Goal: Task Accomplishment & Management: Manage account settings

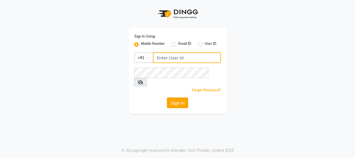
type input "7977244035"
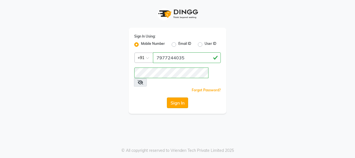
click at [175, 97] on button "Sign In" at bounding box center [177, 102] width 21 height 11
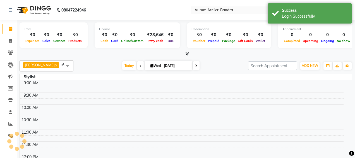
select select "en"
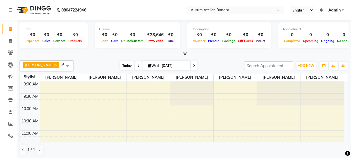
click at [123, 66] on span "Today" at bounding box center [127, 65] width 14 height 9
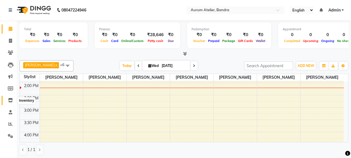
click at [11, 99] on icon at bounding box center [10, 100] width 5 height 4
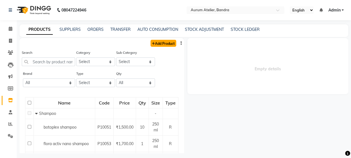
click at [162, 42] on link "Add Product" at bounding box center [164, 43] width 26 height 7
select select "true"
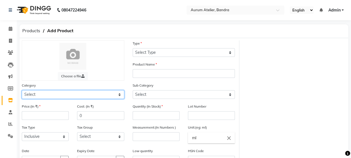
click at [87, 93] on select "Select Hair Skin Makeup Personal Care Appliances Beard Waxing Disposable Thread…" at bounding box center [73, 94] width 103 height 9
select select "1650"
click at [22, 90] on select "Select Hair Skin Makeup Personal Care Appliances Beard Waxing Disposable Thread…" at bounding box center [73, 94] width 103 height 9
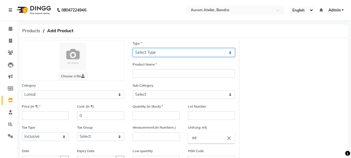
click at [182, 48] on select "Select Type Both Retail Consumable" at bounding box center [184, 52] width 103 height 9
select select "R"
click at [133, 48] on select "Select Type Both Retail Consumable" at bounding box center [184, 52] width 103 height 9
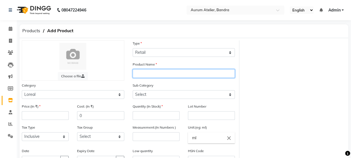
click at [145, 74] on input "text" at bounding box center [184, 73] width 103 height 9
click at [166, 72] on input "prolonger sha" at bounding box center [184, 73] width 103 height 9
type input "prolonger shampoo"
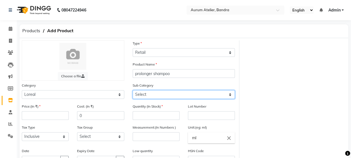
click at [205, 96] on select "Select Loreal Retail Loreal Salon Use Hair Colour Salon Use Matrix Salon Use Ma…" at bounding box center [184, 94] width 103 height 9
select select "1651"
click at [133, 90] on select "Select Loreal Retail Loreal Salon Use Hair Colour Salon Use Matrix Salon Use Ma…" at bounding box center [184, 94] width 103 height 9
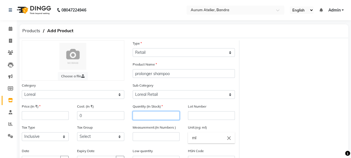
click at [148, 115] on input "number" at bounding box center [156, 115] width 47 height 9
type input "1"
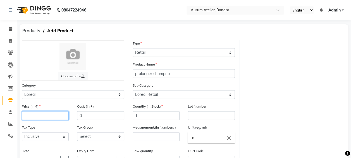
click at [42, 115] on input "number" at bounding box center [45, 115] width 47 height 9
type input "790"
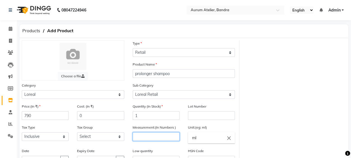
click at [164, 136] on input "number" at bounding box center [156, 136] width 47 height 9
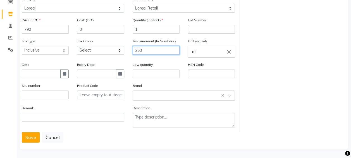
scroll to position [87, 0]
type input "250"
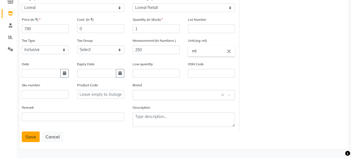
click at [32, 139] on button "Save" at bounding box center [31, 136] width 18 height 11
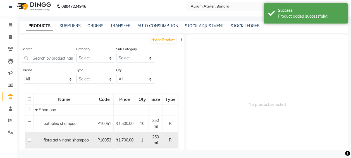
scroll to position [4, 0]
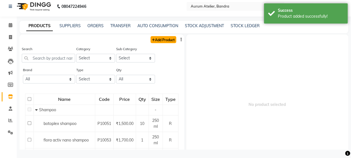
click at [159, 40] on link "Add Product" at bounding box center [164, 39] width 26 height 7
select select "true"
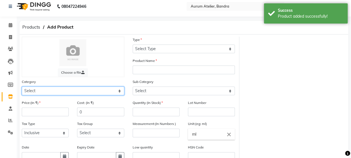
click at [44, 89] on select "Select Hair Skin Makeup Personal Care Appliances Beard Waxing Disposable Thread…" at bounding box center [73, 90] width 103 height 9
click at [22, 86] on select "Select Hair Skin Makeup Personal Care Appliances Beard Waxing Disposable Thread…" at bounding box center [73, 90] width 103 height 9
click at [30, 91] on select "Select Hair Skin Makeup Personal Care Appliances Beard Waxing Disposable Thread…" at bounding box center [73, 90] width 103 height 9
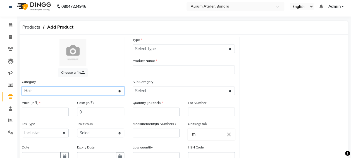
select select "1650"
click at [22, 86] on select "Select Hair Skin Makeup Personal Care Appliances Beard Waxing Disposable Thread…" at bounding box center [73, 90] width 103 height 9
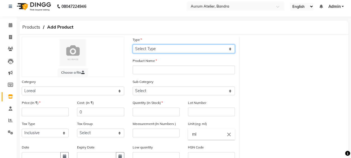
click at [155, 45] on select "Select Type Both Retail Consumable" at bounding box center [184, 48] width 103 height 9
select select "R"
click at [133, 44] on select "Select Type Both Retail Consumable" at bounding box center [184, 48] width 103 height 9
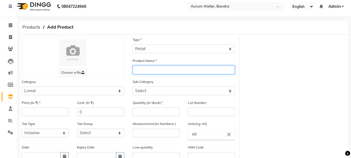
click at [142, 68] on input "text" at bounding box center [184, 69] width 103 height 9
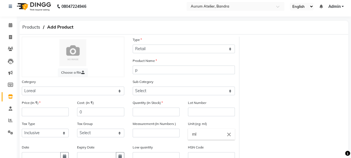
drag, startPoint x: 121, startPoint y: 82, endPoint x: 128, endPoint y: 79, distance: 6.8
click at [121, 82] on div "Category Select Hair Skin Makeup Personal Care Appliances Beard Waxing Disposab…" at bounding box center [73, 87] width 103 height 16
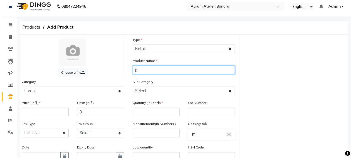
click at [147, 70] on input "p" at bounding box center [184, 69] width 103 height 9
type input "prolonger cond"
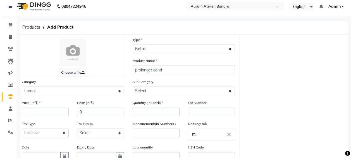
click at [322, 71] on div "Choose a file Type Select Type Both Retail Consumable Product Name prolonger co…" at bounding box center [184, 125] width 333 height 177
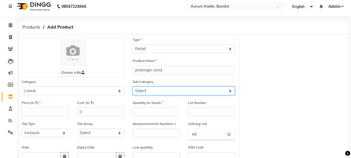
click at [166, 91] on select "Select Loreal Retail Loreal Salon Use Hair Colour Salon Use Matrix Salon Use Ma…" at bounding box center [184, 90] width 103 height 9
select select "1651"
click at [133, 86] on select "Select Loreal Retail Loreal Salon Use Hair Colour Salon Use Matrix Salon Use Ma…" at bounding box center [184, 90] width 103 height 9
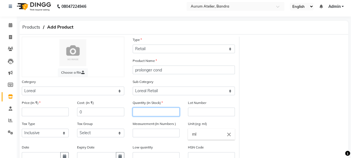
click at [152, 111] on input "number" at bounding box center [156, 111] width 47 height 9
type input "2"
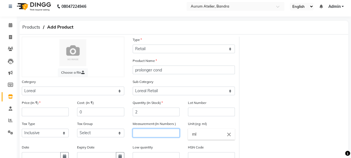
click at [150, 131] on input "number" at bounding box center [156, 132] width 47 height 9
type input "100"
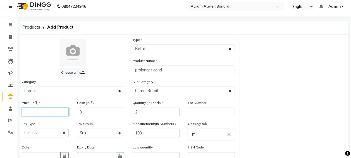
click at [39, 112] on input "number" at bounding box center [45, 111] width 47 height 9
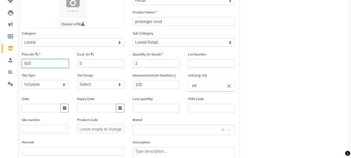
scroll to position [87, 0]
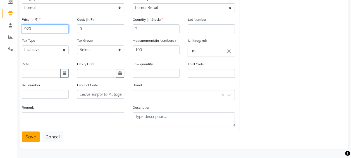
type input "920"
click at [30, 134] on button "Save" at bounding box center [31, 136] width 18 height 11
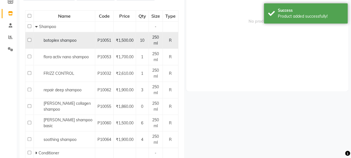
scroll to position [4, 0]
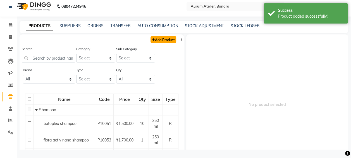
click at [165, 41] on link "Add Product" at bounding box center [164, 39] width 26 height 7
select select "true"
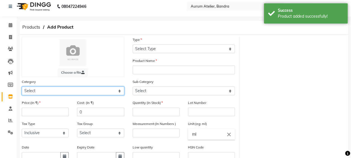
click at [32, 91] on select "Select Hair Skin Makeup Personal Care Appliances Beard Waxing Disposable Thread…" at bounding box center [73, 90] width 103 height 9
select select "1650"
click at [22, 86] on select "Select Hair Skin Makeup Personal Care Appliances Beard Waxing Disposable Thread…" at bounding box center [73, 90] width 103 height 9
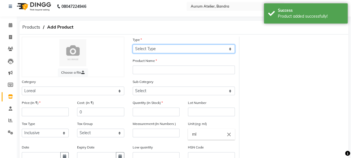
click at [170, 50] on select "Select Type Both Retail Consumable" at bounding box center [184, 48] width 103 height 9
select select "R"
click at [133, 44] on select "Select Type Both Retail Consumable" at bounding box center [184, 48] width 103 height 9
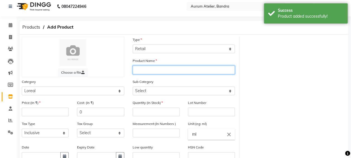
click at [148, 67] on input "text" at bounding box center [184, 69] width 103 height 9
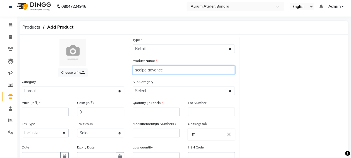
type input "scalpe advance"
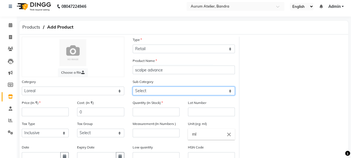
click at [156, 92] on select "Select Loreal Retail Loreal Salon Use Hair Colour Salon Use Matrix Salon Use Ma…" at bounding box center [184, 90] width 103 height 9
select select "1651"
click at [133, 86] on select "Select Loreal Retail Loreal Salon Use Hair Colour Salon Use Matrix Salon Use Ma…" at bounding box center [184, 90] width 103 height 9
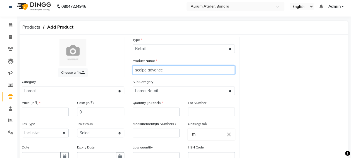
click at [169, 70] on input "scalpe advance" at bounding box center [184, 69] width 103 height 9
type input "scalpe advance shampoo"
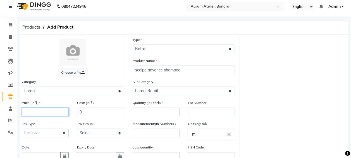
click at [59, 109] on input "number" at bounding box center [45, 111] width 47 height 9
type input "950"
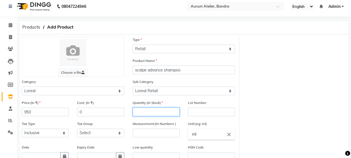
click at [153, 110] on input "number" at bounding box center [156, 111] width 47 height 9
type input "2"
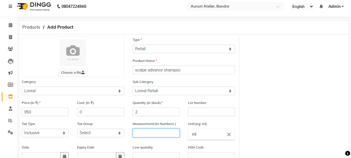
click at [154, 134] on input "number" at bounding box center [156, 132] width 47 height 9
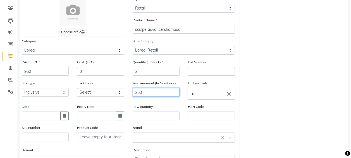
scroll to position [87, 0]
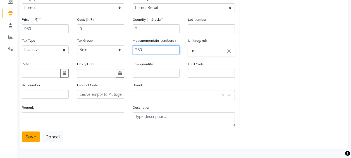
type input "250"
click at [36, 136] on button "Save" at bounding box center [31, 136] width 18 height 11
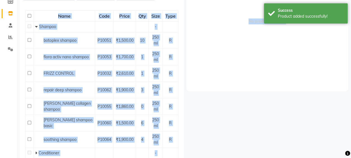
scroll to position [4, 0]
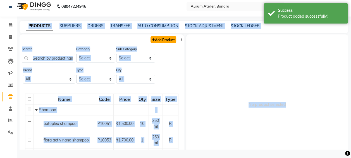
click at [154, 39] on link "Add Product" at bounding box center [164, 39] width 26 height 7
select select "true"
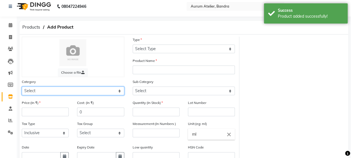
click at [55, 91] on select "Select Hair Skin Makeup Personal Care Appliances Beard Waxing Disposable Thread…" at bounding box center [73, 90] width 103 height 9
select select "1650"
click at [22, 86] on select "Select Hair Skin Makeup Personal Care Appliances Beard Waxing Disposable Thread…" at bounding box center [73, 90] width 103 height 9
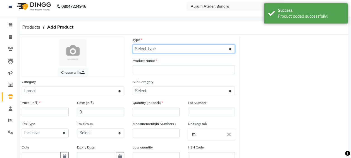
click at [144, 47] on select "Select Type Both Retail Consumable" at bounding box center [184, 48] width 103 height 9
select select "R"
click at [133, 44] on select "Select Type Both Retail Consumable" at bounding box center [184, 48] width 103 height 9
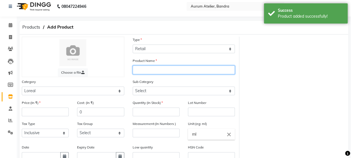
click at [142, 72] on input "text" at bounding box center [184, 69] width 103 height 9
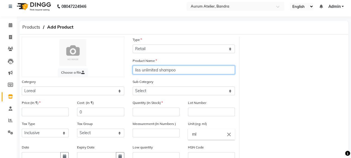
type input "liss unlimited shampoo"
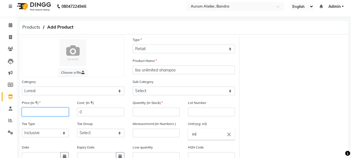
click at [37, 111] on input "number" at bounding box center [45, 111] width 47 height 9
type input "790"
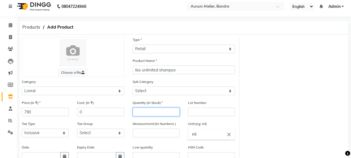
click at [166, 113] on input "number" at bounding box center [156, 111] width 47 height 9
type input "2"
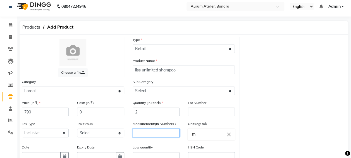
click at [164, 130] on input "number" at bounding box center [156, 132] width 47 height 9
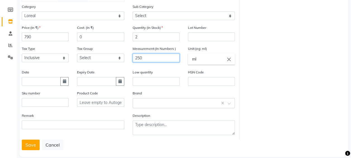
scroll to position [87, 0]
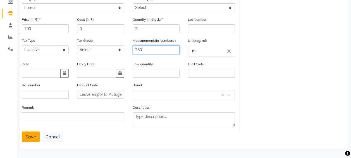
type input "250"
click at [25, 135] on button "Save" at bounding box center [31, 136] width 18 height 11
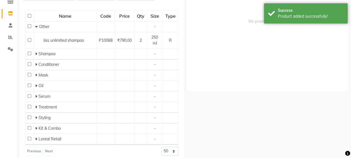
scroll to position [4, 0]
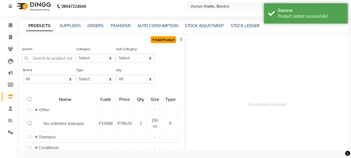
click at [155, 40] on link "Add Product" at bounding box center [164, 39] width 26 height 7
select select "true"
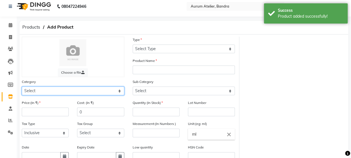
click at [50, 87] on select "Select Hair Skin Makeup Personal Care Appliances Beard Waxing Disposable Thread…" at bounding box center [73, 90] width 103 height 9
select select "1650"
click at [22, 86] on select "Select Hair Skin Makeup Personal Care Appliances Beard Waxing Disposable Thread…" at bounding box center [73, 90] width 103 height 9
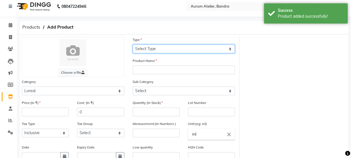
click at [174, 47] on select "Select Type Both Retail Consumable" at bounding box center [184, 48] width 103 height 9
select select "R"
click at [133, 44] on select "Select Type Both Retail Consumable" at bounding box center [184, 48] width 103 height 9
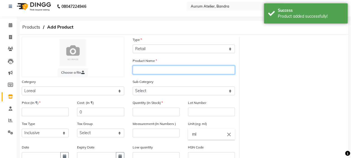
click at [143, 68] on input "text" at bounding box center [184, 69] width 103 height 9
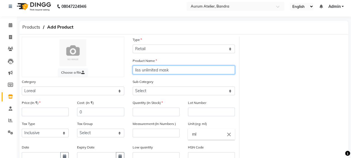
type input "liss unlimited mask"
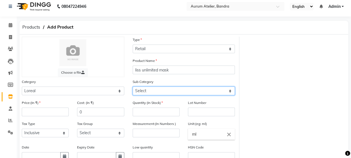
click at [172, 91] on select "Select Loreal Retail Loreal Salon Use Hair Colour Salon Use Matrix Salon Use Ma…" at bounding box center [184, 90] width 103 height 9
select select "1651"
click at [133, 86] on select "Select Loreal Retail Loreal Salon Use Hair Colour Salon Use Matrix Salon Use Ma…" at bounding box center [184, 90] width 103 height 9
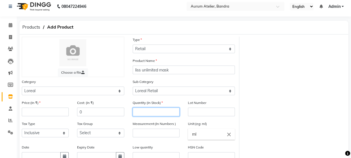
click at [146, 110] on input "number" at bounding box center [156, 111] width 47 height 9
type input "3"
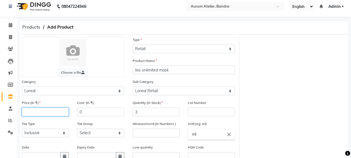
click at [54, 111] on input "number" at bounding box center [45, 111] width 47 height 9
type input "975"
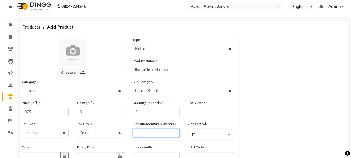
click at [171, 130] on input "number" at bounding box center [156, 132] width 47 height 9
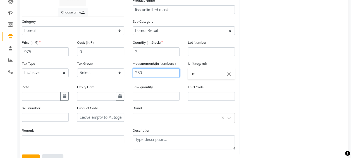
scroll to position [87, 0]
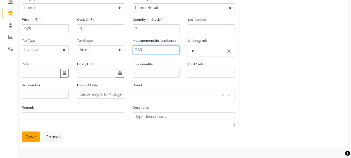
type input "250"
click at [27, 136] on button "Save" at bounding box center [31, 136] width 18 height 11
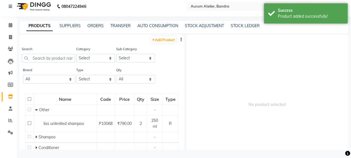
scroll to position [4, 0]
click at [160, 38] on link "Add Product" at bounding box center [164, 39] width 26 height 7
select select "true"
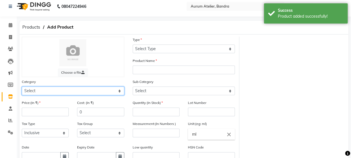
click at [45, 94] on select "Select Hair Skin Makeup Personal Care Appliances Beard Waxing Disposable Thread…" at bounding box center [73, 90] width 103 height 9
select select "1650"
click at [22, 86] on select "Select Hair Skin Makeup Personal Care Appliances Beard Waxing Disposable Thread…" at bounding box center [73, 90] width 103 height 9
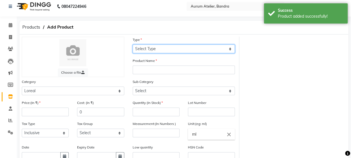
click at [178, 51] on select "Select Type Both Retail Consumable" at bounding box center [184, 48] width 103 height 9
select select "R"
click at [133, 44] on select "Select Type Both Retail Consumable" at bounding box center [184, 48] width 103 height 9
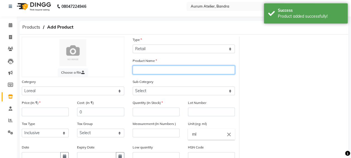
click at [144, 69] on input "text" at bounding box center [184, 69] width 103 height 9
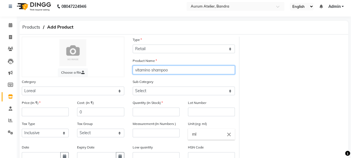
type input "vitamino shampoo"
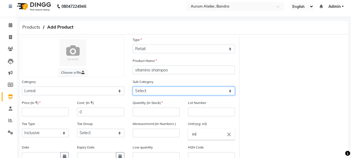
click at [144, 94] on select "Select Loreal Retail Loreal Salon Use Hair Colour Salon Use Matrix Salon Use Ma…" at bounding box center [184, 90] width 103 height 9
select select "1651"
click at [133, 86] on select "Select Loreal Retail Loreal Salon Use Hair Colour Salon Use Matrix Salon Use Ma…" at bounding box center [184, 90] width 103 height 9
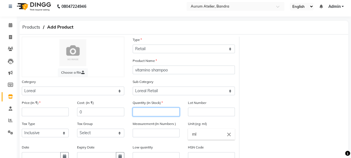
click at [143, 113] on input "number" at bounding box center [156, 111] width 47 height 9
type input "3"
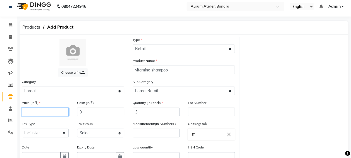
click at [60, 114] on input "number" at bounding box center [45, 111] width 47 height 9
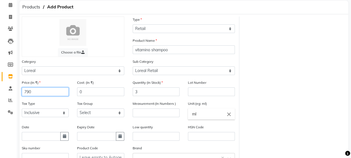
scroll to position [32, 0]
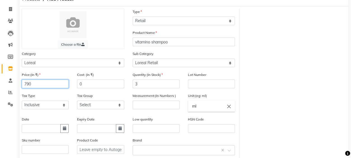
type input "790"
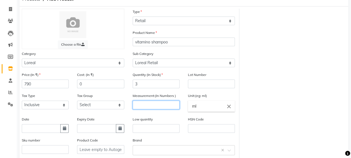
click at [141, 105] on input "number" at bounding box center [156, 104] width 47 height 9
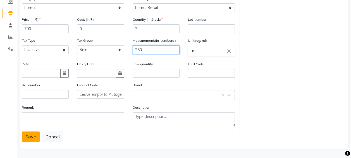
type input "250"
click at [28, 135] on button "Save" at bounding box center [31, 136] width 18 height 11
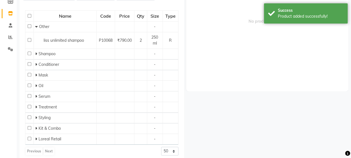
scroll to position [4, 0]
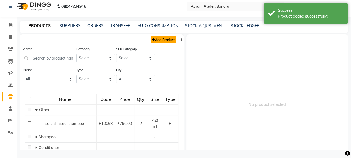
click at [160, 37] on link "Add Product" at bounding box center [164, 39] width 26 height 7
select select "true"
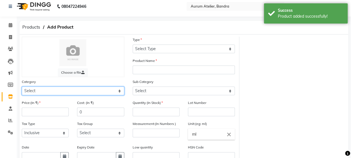
click at [33, 93] on select "Select Hair Skin Makeup Personal Care Appliances Beard Waxing Disposable Thread…" at bounding box center [73, 90] width 103 height 9
select select "1650"
click at [22, 86] on select "Select Hair Skin Makeup Personal Care Appliances Beard Waxing Disposable Thread…" at bounding box center [73, 90] width 103 height 9
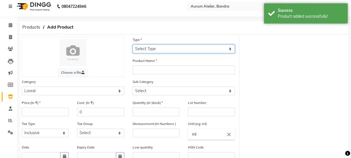
click at [159, 49] on select "Select Type Both Retail Consumable" at bounding box center [184, 48] width 103 height 9
select select "R"
click at [133, 44] on select "Select Type Both Retail Consumable" at bounding box center [184, 48] width 103 height 9
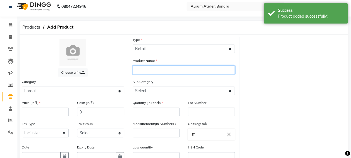
click at [144, 70] on input "text" at bounding box center [184, 69] width 103 height 9
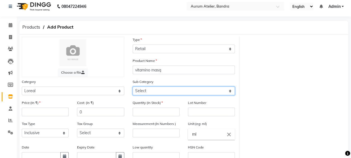
click at [153, 92] on select "Select Loreal Retail Loreal Salon Use Hair Colour Salon Use Matrix Salon Use Ma…" at bounding box center [184, 90] width 103 height 9
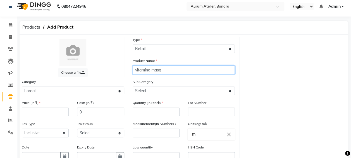
click at [201, 67] on input "vitamino masq" at bounding box center [184, 69] width 103 height 9
type input "vitamino mask"
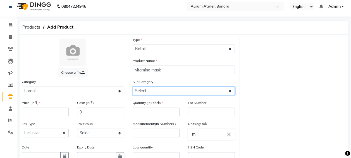
click at [151, 91] on select "Select Loreal Retail Loreal Salon Use Hair Colour Salon Use Matrix Salon Use Ma…" at bounding box center [184, 90] width 103 height 9
select select "1651"
click at [133, 86] on select "Select Loreal Retail Loreal Salon Use Hair Colour Salon Use Matrix Salon Use Ma…" at bounding box center [184, 90] width 103 height 9
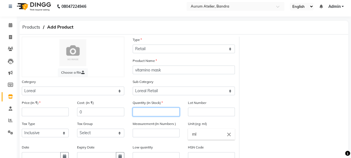
click at [152, 109] on input "number" at bounding box center [156, 111] width 47 height 9
type input "3"
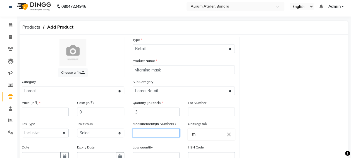
click at [156, 134] on input "number" at bounding box center [156, 132] width 47 height 9
type input "250"
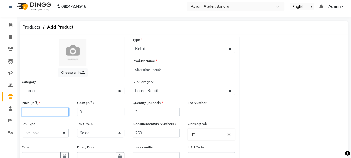
click at [54, 111] on input "number" at bounding box center [45, 111] width 47 height 9
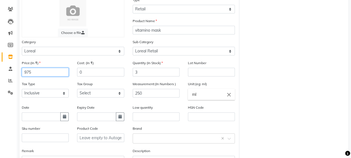
scroll to position [87, 0]
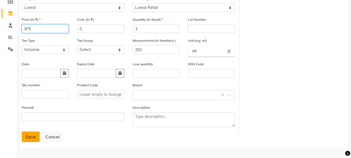
type input "975"
click at [36, 135] on button "Save" at bounding box center [31, 136] width 18 height 11
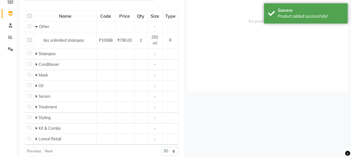
scroll to position [4, 0]
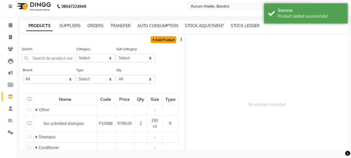
click at [152, 41] on link "Add Product" at bounding box center [164, 39] width 26 height 7
select select "true"
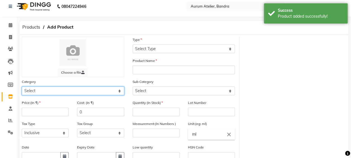
click at [44, 92] on select "Select Hair Skin Makeup Personal Care Appliances Beard Waxing Disposable Thread…" at bounding box center [73, 90] width 103 height 9
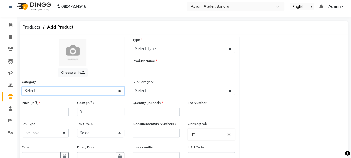
select select "1100"
click at [22, 86] on select "Select Hair Skin Makeup Personal Care Appliances Beard Waxing Disposable Thread…" at bounding box center [73, 90] width 103 height 9
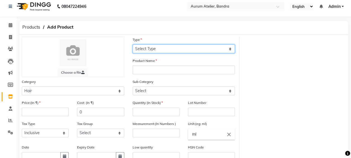
click at [148, 48] on select "Select Type Both Retail Consumable" at bounding box center [184, 48] width 103 height 9
select select "R"
click at [133, 44] on select "Select Type Both Retail Consumable" at bounding box center [184, 48] width 103 height 9
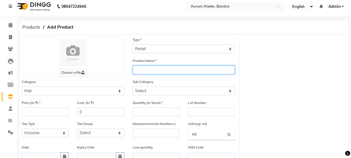
click at [146, 70] on input "text" at bounding box center [184, 69] width 103 height 9
type input "morocon oil repair kit"
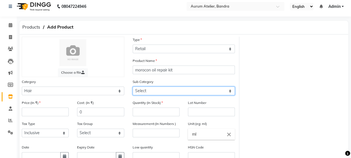
click at [160, 89] on select "Select Shampoo Conditioner Cream Mask Oil Serum Color Appliances Treatment Styl…" at bounding box center [184, 90] width 103 height 9
select select "1111"
click at [133, 86] on select "Select Shampoo Conditioner Cream Mask Oil Serum Color Appliances Treatment Styl…" at bounding box center [184, 90] width 103 height 9
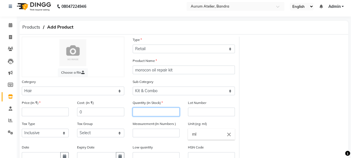
click at [140, 111] on input "number" at bounding box center [156, 111] width 47 height 9
type input "2"
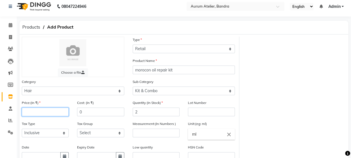
click at [52, 108] on input "number" at bounding box center [45, 111] width 47 height 9
type input "4320"
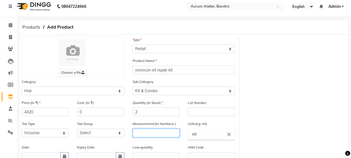
click at [144, 133] on input "number" at bounding box center [156, 132] width 47 height 9
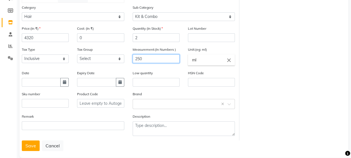
scroll to position [87, 0]
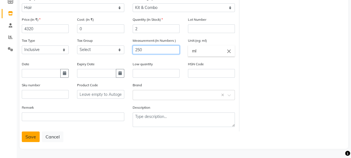
type input "250"
click at [37, 136] on button "Save" at bounding box center [31, 136] width 18 height 11
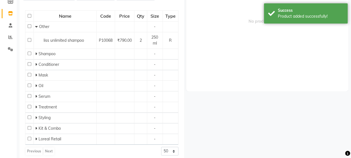
scroll to position [4, 0]
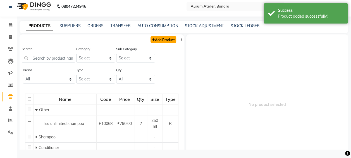
click at [162, 40] on link "Add Product" at bounding box center [164, 39] width 26 height 7
select select "true"
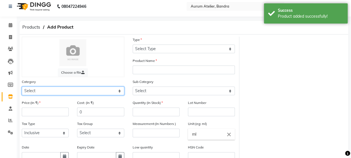
click at [48, 93] on select "Select Hair Skin Makeup Personal Care Appliances Beard Waxing Disposable Thread…" at bounding box center [73, 90] width 103 height 9
select select "1100"
click at [22, 86] on select "Select Hair Skin Makeup Personal Care Appliances Beard Waxing Disposable Thread…" at bounding box center [73, 90] width 103 height 9
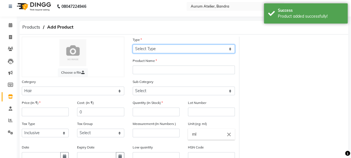
click at [153, 48] on select "Select Type Both Retail Consumable" at bounding box center [184, 48] width 103 height 9
select select "R"
click at [133, 44] on select "Select Type Both Retail Consumable" at bounding box center [184, 48] width 103 height 9
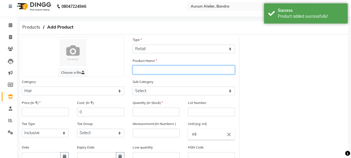
click at [145, 70] on input "text" at bounding box center [184, 69] width 103 height 9
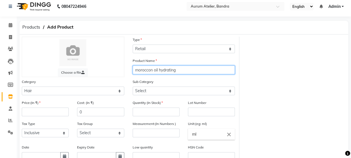
type input "moroccon oil hydrating"
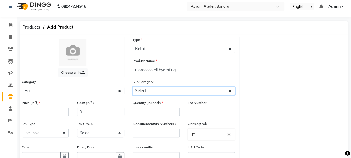
click at [151, 90] on select "Select Shampoo Conditioner Cream Mask Oil Serum Color Appliances Treatment Styl…" at bounding box center [184, 90] width 103 height 9
select select "1111"
click at [133, 86] on select "Select Shampoo Conditioner Cream Mask Oil Serum Color Appliances Treatment Styl…" at bounding box center [184, 90] width 103 height 9
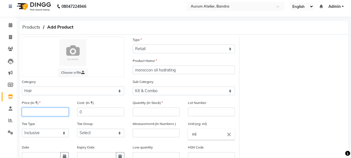
click at [39, 108] on input "number" at bounding box center [45, 111] width 47 height 9
type input "4680"
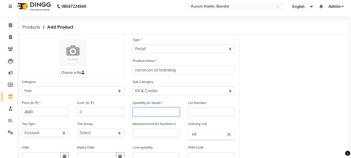
click at [141, 108] on input "number" at bounding box center [156, 111] width 47 height 9
type input "2"
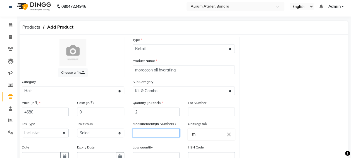
click at [146, 130] on input "number" at bounding box center [156, 132] width 47 height 9
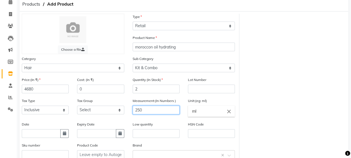
scroll to position [87, 0]
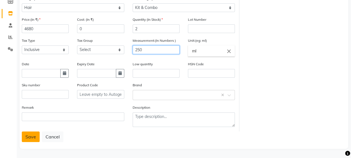
type input "250"
click at [27, 137] on button "Save" at bounding box center [31, 136] width 18 height 11
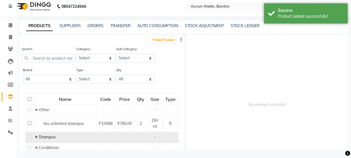
scroll to position [4, 0]
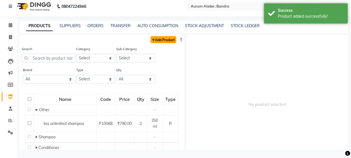
click at [159, 40] on link "Add Product" at bounding box center [164, 39] width 26 height 7
select select "true"
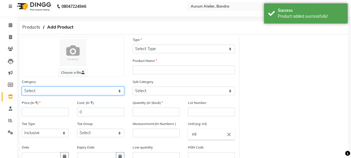
click at [67, 88] on select "Select Hair Skin Makeup Personal Care Appliances Beard Waxing Disposable Thread…" at bounding box center [73, 90] width 103 height 9
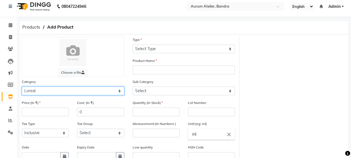
click at [22, 86] on select "Select Hair Skin Makeup Personal Care Appliances Beard Waxing Disposable Thread…" at bounding box center [73, 90] width 103 height 9
click at [61, 93] on select "Select Hair Skin Makeup Personal Care Appliances Beard Waxing Disposable Thread…" at bounding box center [73, 90] width 103 height 9
select select "1100"
click at [22, 86] on select "Select Hair Skin Makeup Personal Care Appliances Beard Waxing Disposable Thread…" at bounding box center [73, 90] width 103 height 9
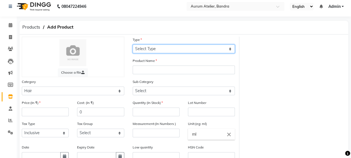
click at [149, 48] on select "Select Type Both Retail Consumable" at bounding box center [184, 48] width 103 height 9
select select "R"
click at [133, 44] on select "Select Type Both Retail Consumable" at bounding box center [184, 48] width 103 height 9
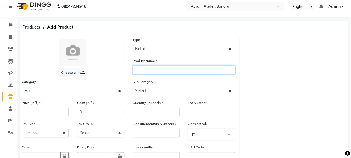
click at [142, 72] on input "text" at bounding box center [184, 69] width 103 height 9
type input "moroccon volume shampoo"
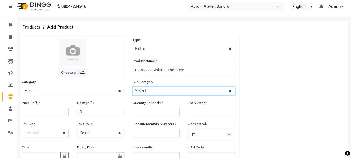
click at [149, 93] on select "Select Shampoo Conditioner Cream Mask Oil Serum Color Appliances Treatment Styl…" at bounding box center [184, 90] width 103 height 9
select select "1101"
click at [133, 86] on select "Select Shampoo Conditioner Cream Mask Oil Serum Color Appliances Treatment Styl…" at bounding box center [184, 90] width 103 height 9
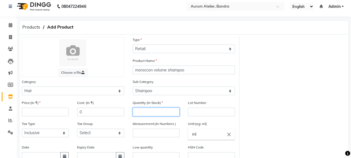
click at [145, 109] on input "number" at bounding box center [156, 111] width 47 height 9
type input "1"
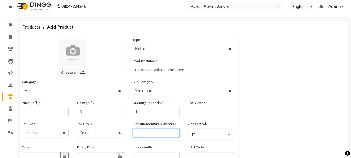
click at [149, 134] on input "number" at bounding box center [156, 132] width 47 height 9
type input "250"
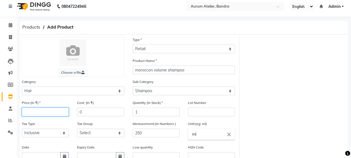
click at [48, 108] on input "number" at bounding box center [45, 111] width 47 height 9
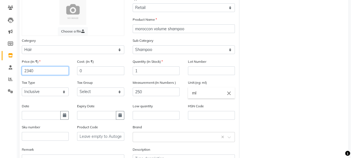
scroll to position [87, 0]
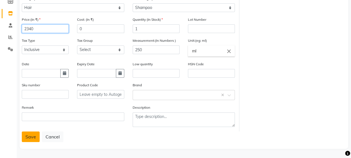
type input "2340"
click at [38, 135] on button "Save" at bounding box center [31, 136] width 18 height 11
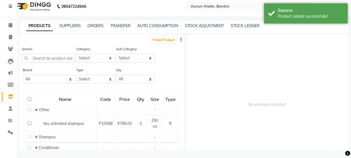
scroll to position [4, 0]
click at [155, 41] on link "Add Product" at bounding box center [164, 39] width 26 height 7
select select "true"
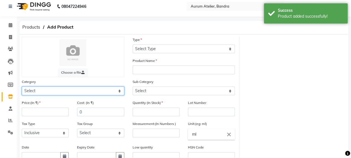
click at [35, 91] on select "Select Hair Skin Makeup Personal Care Appliances Beard Waxing Disposable Thread…" at bounding box center [73, 90] width 103 height 9
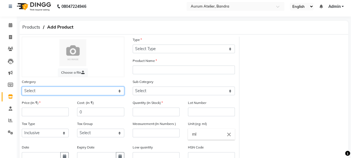
select select "1100"
click at [22, 86] on select "Select Hair Skin Makeup Personal Care Appliances Beard Waxing Disposable Thread…" at bounding box center [73, 90] width 103 height 9
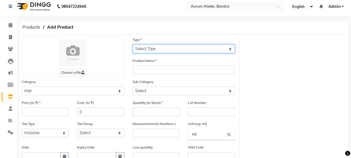
click at [157, 46] on select "Select Type Both Retail Consumable" at bounding box center [184, 48] width 103 height 9
select select "R"
click at [133, 44] on select "Select Type Both Retail Consumable" at bounding box center [184, 48] width 103 height 9
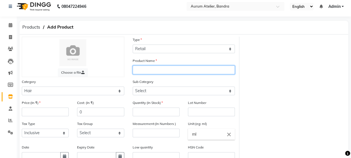
click at [136, 70] on input "text" at bounding box center [184, 69] width 103 height 9
type input "moroccon frizz control shampoo"
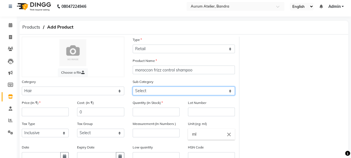
click at [149, 91] on select "Select Shampoo Conditioner Cream Mask Oil Serum Color Appliances Treatment Styl…" at bounding box center [184, 90] width 103 height 9
select select "1101"
click at [133, 86] on select "Select Shampoo Conditioner Cream Mask Oil Serum Color Appliances Treatment Styl…" at bounding box center [184, 90] width 103 height 9
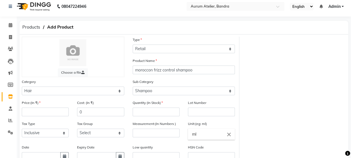
click at [44, 107] on div "Price:(In ₹)" at bounding box center [45, 107] width 47 height 16
click at [44, 108] on input "number" at bounding box center [45, 111] width 47 height 9
type input "2610"
click at [154, 112] on input "number" at bounding box center [156, 111] width 47 height 9
type input "1"
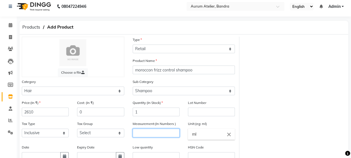
click at [136, 132] on input "number" at bounding box center [156, 132] width 47 height 9
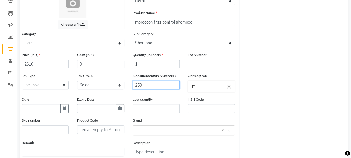
scroll to position [87, 0]
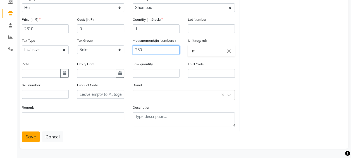
type input "250"
click at [33, 135] on button "Save" at bounding box center [31, 136] width 18 height 11
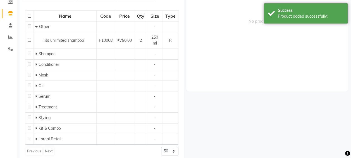
scroll to position [4, 0]
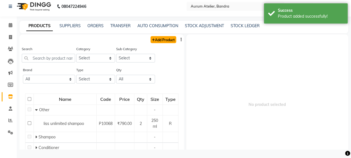
click at [155, 41] on link "Add Product" at bounding box center [164, 39] width 26 height 7
select select "true"
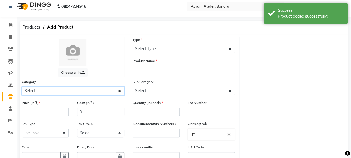
click at [73, 90] on select "Select Hair Skin Makeup Personal Care Appliances Beard Waxing Disposable Thread…" at bounding box center [73, 90] width 103 height 9
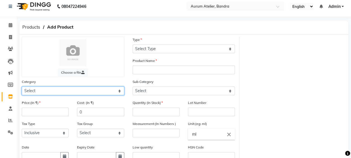
select select "1100"
click at [22, 86] on select "Select Hair Skin Makeup Personal Care Appliances Beard Waxing Disposable Thread…" at bounding box center [73, 90] width 103 height 9
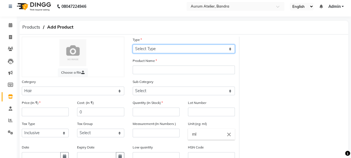
click at [185, 47] on select "Select Type Both Retail Consumable" at bounding box center [184, 48] width 103 height 9
select select "R"
click at [133, 44] on select "Select Type Both Retail Consumable" at bounding box center [184, 48] width 103 height 9
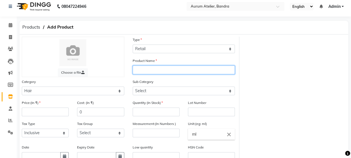
click at [148, 69] on input "text" at bounding box center [184, 69] width 103 height 9
type input "morocon oil travel box"
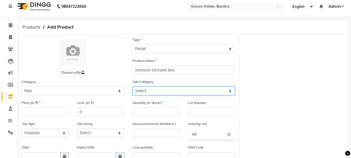
click at [160, 91] on select "Select Shampoo Conditioner Cream Mask Oil Serum Color Appliances Treatment Styl…" at bounding box center [184, 90] width 103 height 9
select select "1111"
click at [133, 86] on select "Select Shampoo Conditioner Cream Mask Oil Serum Color Appliances Treatment Styl…" at bounding box center [184, 90] width 103 height 9
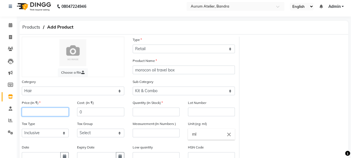
click at [49, 111] on input "number" at bounding box center [45, 111] width 47 height 9
type input "3870"
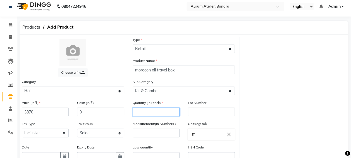
click at [167, 112] on input "number" at bounding box center [156, 111] width 47 height 9
type input "1"
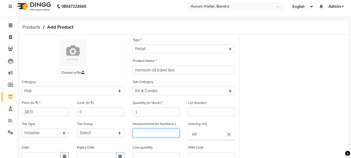
click at [160, 134] on input "number" at bounding box center [156, 132] width 47 height 9
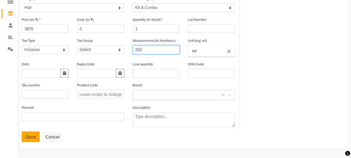
type input "250"
click at [32, 137] on button "Save" at bounding box center [31, 136] width 18 height 11
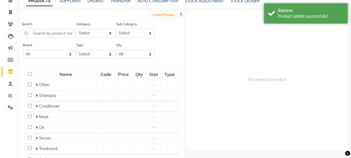
scroll to position [4, 0]
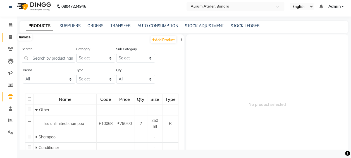
click at [10, 35] on icon at bounding box center [10, 37] width 3 height 4
select select "7410"
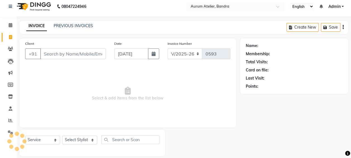
scroll to position [10, 0]
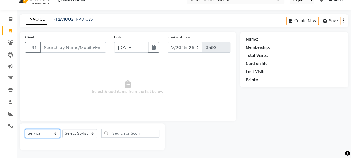
click at [49, 132] on select "Select Service Product Membership Package Voucher Prepaid Gift Card" at bounding box center [42, 133] width 35 height 9
select select "product"
click at [25, 129] on select "Select Service Product Membership Package Voucher Prepaid Gift Card" at bounding box center [42, 133] width 35 height 9
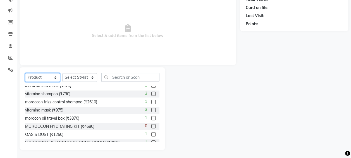
scroll to position [251, 0]
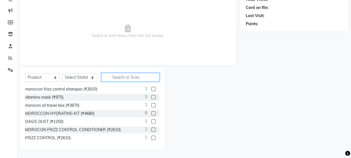
click at [130, 74] on input "text" at bounding box center [130, 77] width 58 height 9
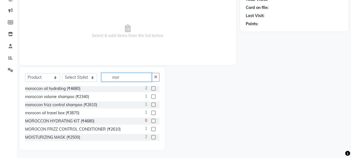
scroll to position [9, 0]
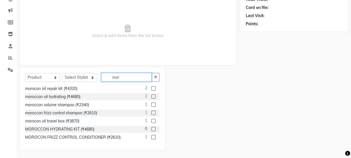
type input "mor"
click at [209, 87] on div at bounding box center [202, 108] width 75 height 82
click at [138, 76] on input "mor" at bounding box center [126, 77] width 50 height 9
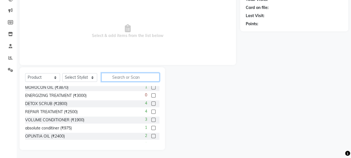
scroll to position [0, 0]
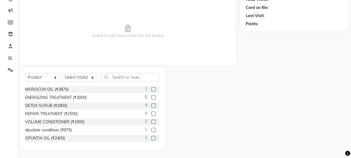
click at [201, 98] on div at bounding box center [202, 108] width 75 height 82
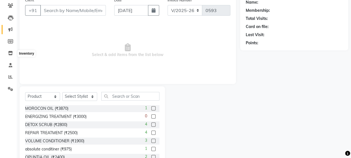
scroll to position [38, 0]
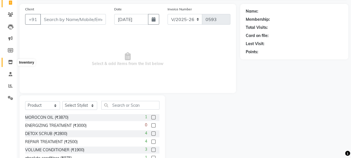
click at [10, 62] on icon at bounding box center [10, 62] width 5 height 4
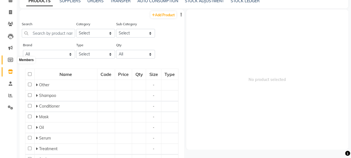
scroll to position [4, 0]
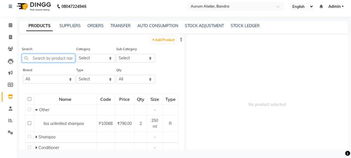
click at [45, 58] on input "text" at bounding box center [48, 58] width 53 height 9
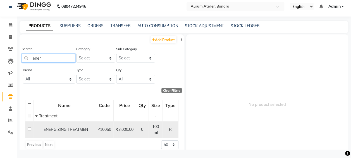
type input "ener"
click at [29, 129] on input "checkbox" at bounding box center [30, 129] width 4 height 4
checkbox input "true"
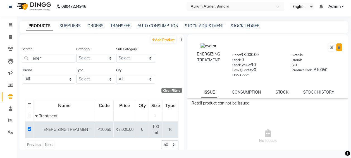
click at [338, 46] on icon at bounding box center [339, 47] width 3 height 3
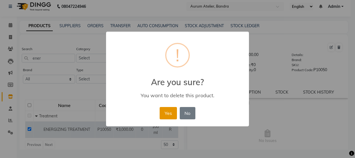
click at [176, 111] on button "Yes" at bounding box center [168, 113] width 17 height 12
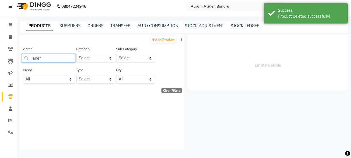
click at [54, 60] on input "ener" at bounding box center [48, 58] width 53 height 9
drag, startPoint x: 54, startPoint y: 60, endPoint x: 50, endPoint y: 58, distance: 4.6
click at [54, 60] on input "ener" at bounding box center [48, 58] width 53 height 9
type input "n"
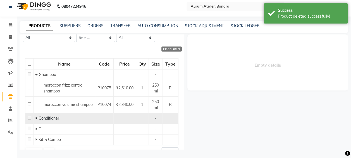
scroll to position [53, 0]
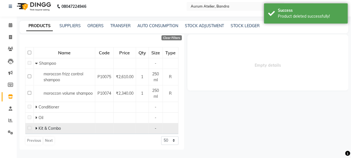
type input "moro"
click at [35, 127] on icon at bounding box center [36, 128] width 2 height 4
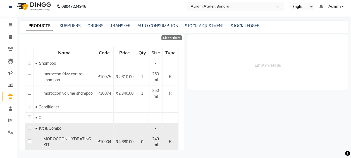
click at [29, 139] on input "checkbox" at bounding box center [30, 141] width 4 height 4
checkbox input "true"
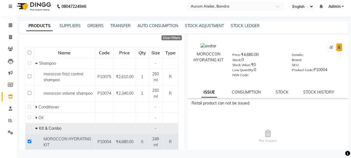
click at [338, 46] on icon at bounding box center [339, 47] width 3 height 3
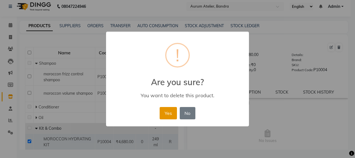
click at [170, 112] on button "Yes" at bounding box center [168, 113] width 17 height 12
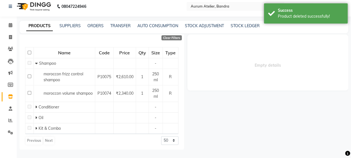
click at [239, 130] on div "Empty details" at bounding box center [266, 91] width 165 height 115
click at [9, 26] on icon at bounding box center [11, 25] width 4 height 4
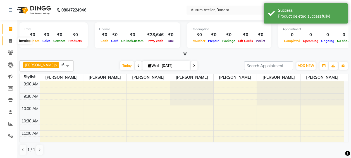
click at [11, 38] on span at bounding box center [11, 41] width 10 height 6
select select "7410"
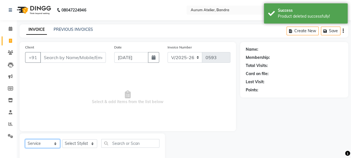
click at [27, 145] on select "Select Service Product Membership Package Voucher Prepaid Gift Card" at bounding box center [42, 143] width 35 height 9
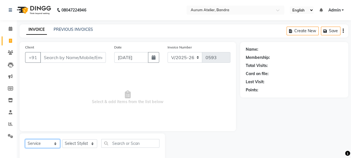
select select "product"
click at [25, 139] on select "Select Service Product Membership Package Voucher Prepaid Gift Card" at bounding box center [42, 143] width 35 height 9
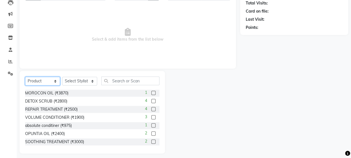
scroll to position [66, 0]
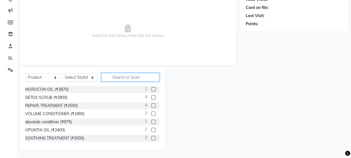
click at [123, 77] on input "text" at bounding box center [130, 77] width 58 height 9
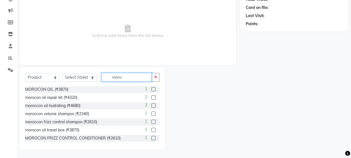
scroll to position [1, 0]
type input "moro"
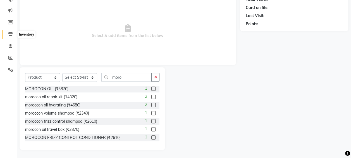
click at [11, 34] on icon at bounding box center [10, 34] width 5 height 4
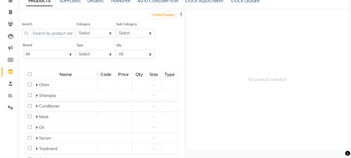
scroll to position [4, 0]
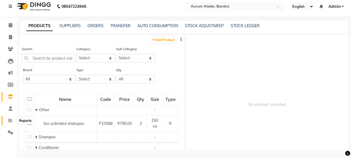
click at [11, 121] on icon at bounding box center [10, 120] width 4 height 4
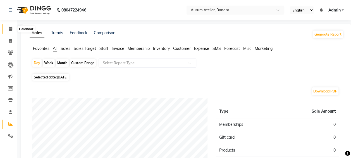
click at [13, 30] on span at bounding box center [11, 29] width 10 height 6
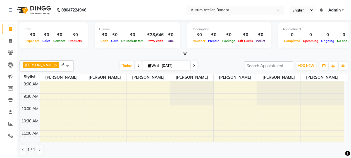
click at [215, 61] on div "DIKSHITA x Kaleem salmani x Praveen bhandari x Sultan hawari x TEHSIN x vishes …" at bounding box center [184, 65] width 329 height 11
click at [10, 98] on span at bounding box center [11, 100] width 10 height 6
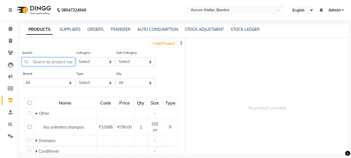
click at [56, 62] on input "text" at bounding box center [48, 61] width 53 height 9
click at [214, 31] on div "STOCK ADJUSTMENT" at bounding box center [204, 30] width 39 height 6
click at [213, 27] on div "STOCK ADJUSTMENT" at bounding box center [204, 30] width 39 height 6
click at [205, 29] on link "STOCK ADJUSTMENT" at bounding box center [204, 29] width 39 height 5
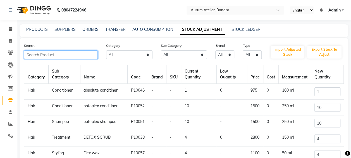
click at [53, 52] on input "text" at bounding box center [61, 54] width 74 height 9
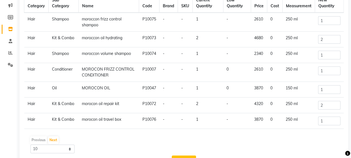
scroll to position [84, 0]
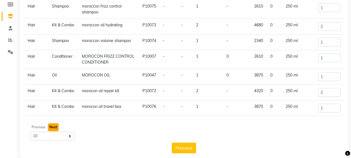
type input "moro"
click at [55, 127] on button "Next" at bounding box center [53, 127] width 11 height 8
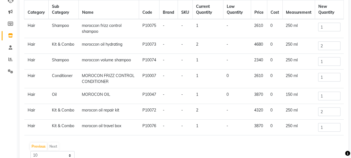
scroll to position [56, 0]
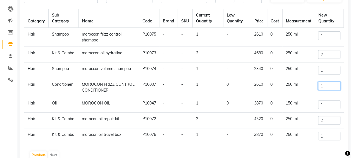
click at [323, 88] on input "1" at bounding box center [329, 85] width 22 height 9
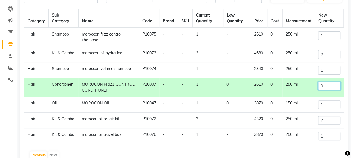
type input "0"
click at [325, 104] on input "1" at bounding box center [329, 104] width 22 height 9
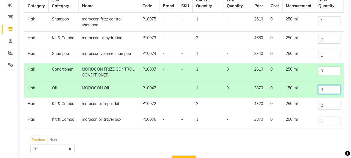
scroll to position [84, 0]
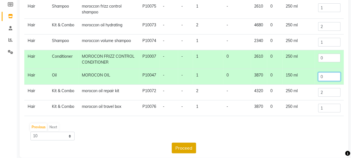
type input "0"
click at [182, 147] on button "Proceed" at bounding box center [184, 147] width 24 height 11
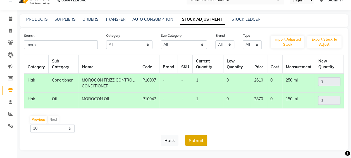
click at [193, 140] on button "Submit" at bounding box center [196, 140] width 22 height 11
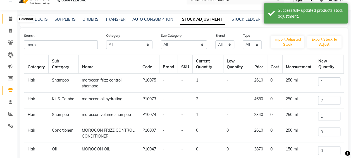
click at [12, 20] on icon at bounding box center [11, 18] width 4 height 4
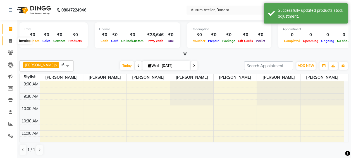
click at [11, 40] on icon at bounding box center [10, 41] width 3 height 4
select select "7410"
select select "service"
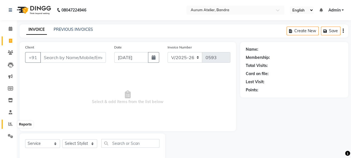
click at [9, 121] on span at bounding box center [11, 124] width 10 height 6
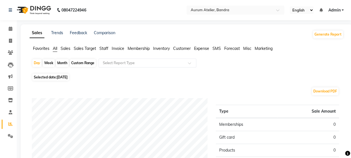
click at [82, 63] on div "Custom Range" at bounding box center [83, 63] width 26 height 8
select select "9"
select select "2025"
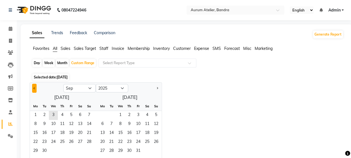
click at [33, 87] on button "Previous month" at bounding box center [34, 88] width 4 height 9
select select "8"
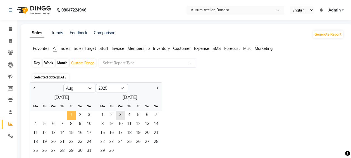
click at [72, 112] on span "1" at bounding box center [71, 115] width 9 height 9
click at [87, 152] on span "31" at bounding box center [89, 150] width 9 height 9
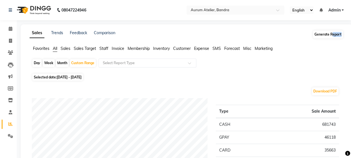
click at [332, 38] on div "Generate Report" at bounding box center [328, 34] width 31 height 9
drag, startPoint x: 332, startPoint y: 38, endPoint x: 326, endPoint y: 35, distance: 6.1
click at [326, 35] on button "Generate Report" at bounding box center [328, 34] width 30 height 8
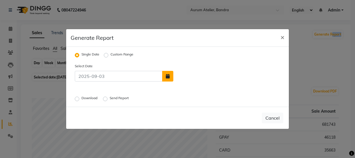
click at [169, 77] on icon "button" at bounding box center [168, 76] width 4 height 4
select select "9"
select select "2025"
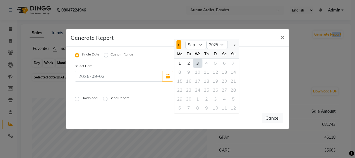
click at [180, 45] on button "Previous month" at bounding box center [179, 44] width 5 height 9
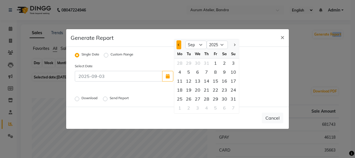
select select "8"
click at [214, 63] on div "1" at bounding box center [215, 62] width 9 height 9
type input "01-08-2025"
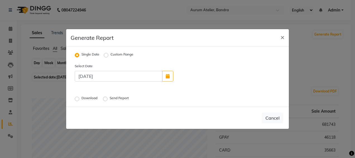
click at [111, 55] on label "Custom Range" at bounding box center [122, 55] width 23 height 7
click at [107, 55] on input "Custom Range" at bounding box center [107, 55] width 4 height 4
radio input "true"
select select "9"
select select "2025"
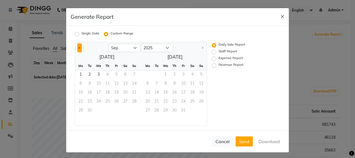
click at [77, 48] on button "Previous month" at bounding box center [79, 47] width 4 height 9
select select "8"
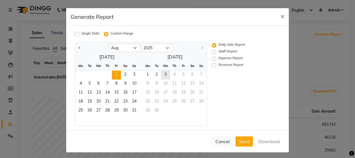
click at [113, 72] on span "1" at bounding box center [116, 74] width 9 height 9
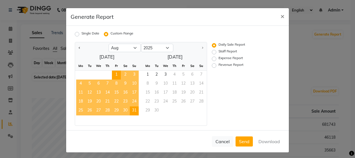
click at [132, 110] on span "31" at bounding box center [134, 110] width 9 height 9
click at [265, 141] on button "Download" at bounding box center [269, 141] width 28 height 10
click at [281, 16] on span "×" at bounding box center [283, 16] width 4 height 8
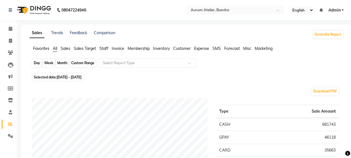
click at [80, 62] on div "Custom Range" at bounding box center [83, 63] width 26 height 8
select select "8"
select select "2025"
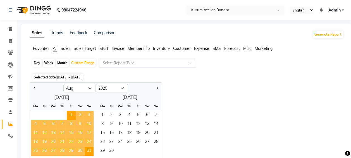
click at [253, 103] on div "Jan Feb Mar Apr May Jun Jul Aug Sep Oct Nov Dec 2015 2016 2017 2018 2019 2020 2…" at bounding box center [187, 124] width 314 height 84
click at [140, 32] on div "Sales Trends Feedback Comparison Generate Report" at bounding box center [186, 34] width 321 height 9
click at [226, 84] on div "Jan Feb Mar Apr May Jun Jul Aug Sep Oct Nov Dec 2015 2016 2017 2018 2019 2020 2…" at bounding box center [187, 124] width 314 height 84
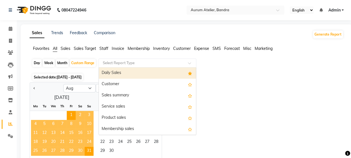
click at [123, 65] on input "text" at bounding box center [142, 63] width 80 height 6
click at [114, 72] on div "Daily Sales" at bounding box center [147, 72] width 97 height 11
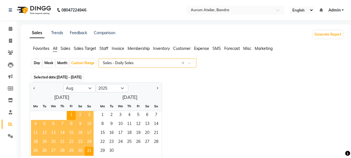
select select "filtered_report"
select select "csv"
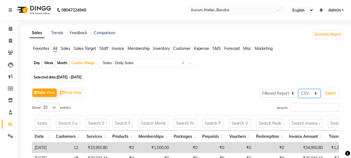
click at [308, 90] on select "Select CSV PDF" at bounding box center [310, 93] width 22 height 9
click at [332, 91] on button "Export" at bounding box center [330, 92] width 15 height 9
click at [122, 49] on span "Invoice" at bounding box center [118, 48] width 13 height 5
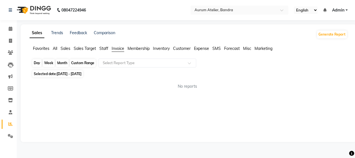
click at [74, 63] on div "Custom Range" at bounding box center [83, 63] width 26 height 8
select select "8"
select select "2025"
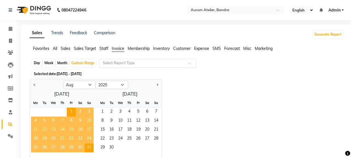
click at [114, 63] on input "text" at bounding box center [142, 63] width 80 height 6
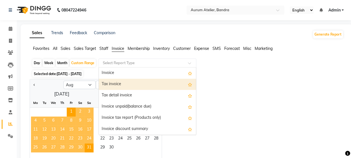
click at [113, 83] on div "Tax invoice" at bounding box center [147, 84] width 97 height 11
select select "filtered_report"
select select "csv"
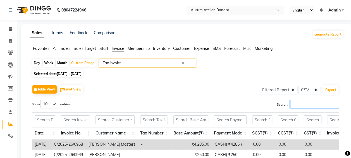
click at [318, 104] on input "Search:" at bounding box center [314, 103] width 49 height 9
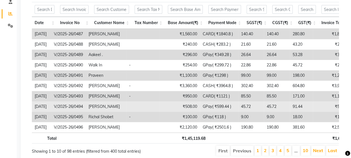
scroll to position [135, 0]
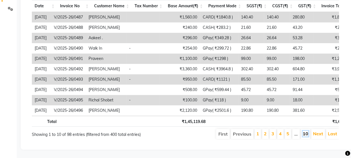
click at [307, 130] on link "10" at bounding box center [306, 133] width 6 height 6
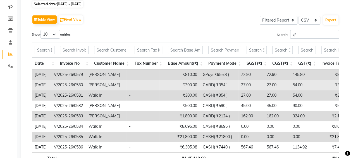
scroll to position [58, 0]
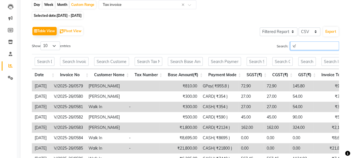
click at [309, 47] on input "v/" at bounding box center [314, 45] width 49 height 9
type input "v"
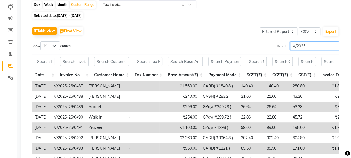
type input "V/2025"
click at [52, 47] on select "10 25 50 100" at bounding box center [51, 45] width 20 height 9
select select "100"
click at [41, 41] on select "10 25 50 100" at bounding box center [51, 45] width 20 height 9
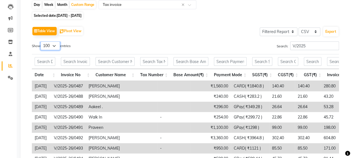
click at [56, 48] on select "10 25 50 100" at bounding box center [51, 45] width 20 height 9
click at [99, 40] on div "Table View Pivot View Select Full Report Filtered Report Select CSV PDF Export …" at bounding box center [185, 120] width 307 height 191
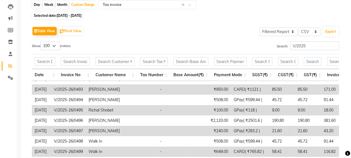
scroll to position [56, 0]
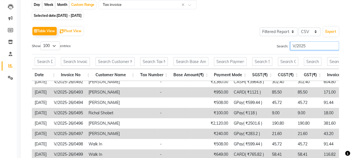
click at [316, 46] on input "V/2025" at bounding box center [314, 45] width 49 height 9
click at [285, 31] on select "Select Full Report Filtered Report" at bounding box center [279, 31] width 38 height 9
click at [261, 27] on select "Select Full Report Filtered Report" at bounding box center [279, 31] width 38 height 9
click at [304, 45] on input "V/2025" at bounding box center [314, 45] width 49 height 9
click at [84, 62] on input "text" at bounding box center [75, 61] width 29 height 9
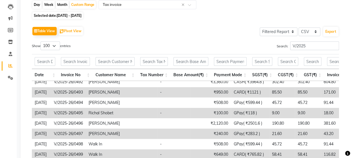
click at [220, 40] on div "Table View Pivot View Select Full Report Filtered Report Select CSV PDF Export …" at bounding box center [185, 120] width 307 height 191
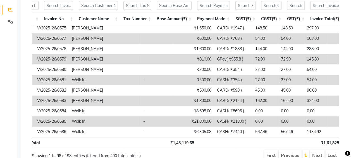
scroll to position [0, 0]
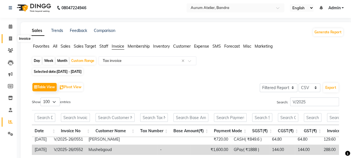
click at [11, 40] on icon at bounding box center [10, 38] width 3 height 4
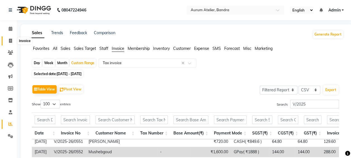
select select "7410"
select select "service"
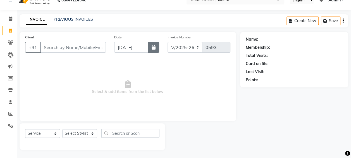
click at [155, 48] on icon "button" at bounding box center [154, 47] width 4 height 4
select select "9"
select select "2025"
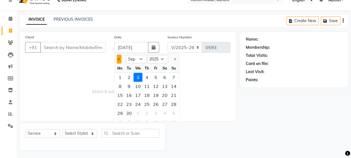
click at [119, 61] on button "Previous month" at bounding box center [119, 58] width 5 height 9
select select "8"
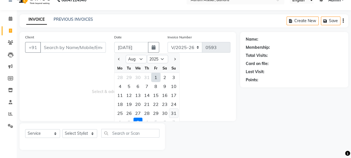
click at [172, 112] on div "31" at bounding box center [173, 112] width 9 height 9
type input "[DATE]"
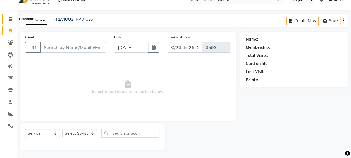
click at [12, 19] on span at bounding box center [11, 19] width 10 height 6
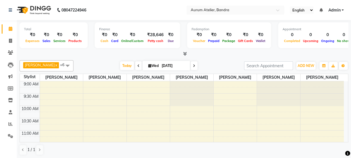
click at [152, 65] on span "Wed" at bounding box center [153, 65] width 13 height 4
select select "9"
select select "2025"
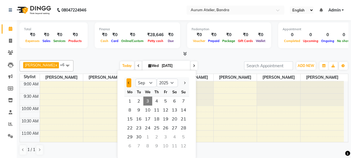
click at [127, 81] on button "Previous month" at bounding box center [129, 82] width 5 height 9
select select "8"
click at [182, 137] on span "31" at bounding box center [183, 136] width 9 height 9
type input "[DATE]"
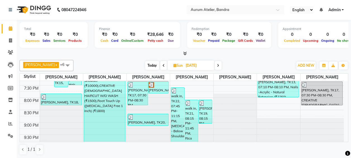
click at [191, 128] on div "walk in, TK21, 08:15 PM-11:45 PM, Rica Wax - Side Locks / Jaw Line (₹175),Rica …" at bounding box center [191, 121] width 13 height 42
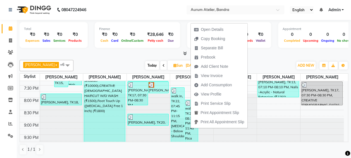
click at [172, 115] on div "walk in, TK22, 07:45 PM-11:15 PM, Botox - Below Shoulder" at bounding box center [177, 114] width 13 height 54
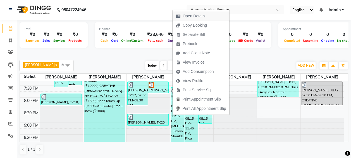
click at [198, 16] on span "Open Details" at bounding box center [194, 16] width 23 height 6
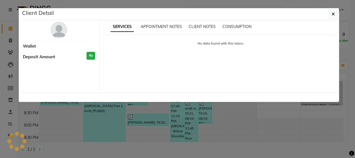
select select "3"
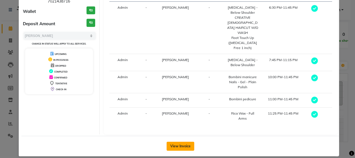
click at [171, 141] on button "View Invoice" at bounding box center [181, 145] width 28 height 9
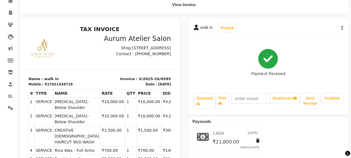
click at [342, 28] on icon "button" at bounding box center [342, 28] width 1 height 0
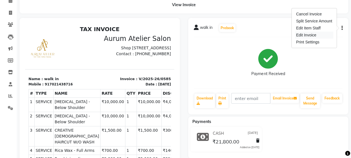
click at [313, 34] on div "Edit Invoice" at bounding box center [314, 35] width 38 height 7
select select "service"
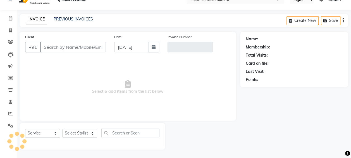
scroll to position [10, 0]
type input "7021438716"
type input "V/2025-26/0585"
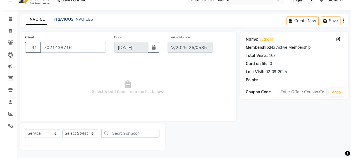
type input "[DATE]"
select select "select"
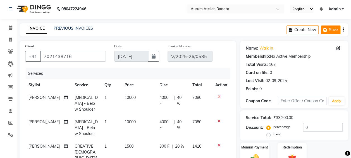
scroll to position [0, 0]
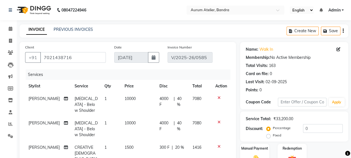
click at [344, 29] on div "Create New Save" at bounding box center [318, 30] width 62 height 13
click at [344, 30] on div "Create New Save" at bounding box center [318, 30] width 62 height 13
click at [344, 31] on div "Create New Save" at bounding box center [318, 30] width 62 height 13
click at [343, 31] on icon "button" at bounding box center [343, 31] width 1 height 0
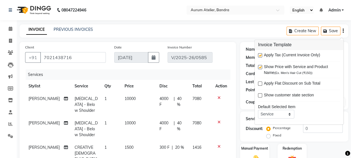
click at [259, 54] on label at bounding box center [260, 55] width 4 height 4
click at [259, 54] on input "checkbox" at bounding box center [260, 56] width 4 height 4
checkbox input "false"
drag, startPoint x: 151, startPoint y: 63, endPoint x: 221, endPoint y: 81, distance: 71.7
click at [151, 63] on div "Date 31-08-2025" at bounding box center [136, 55] width 53 height 23
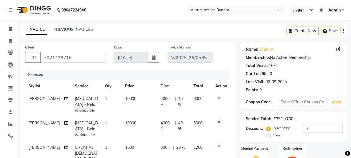
click at [343, 31] on icon "button" at bounding box center [343, 31] width 1 height 0
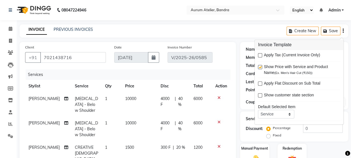
click at [339, 151] on div "Manual Payment Redemption" at bounding box center [294, 155] width 116 height 24
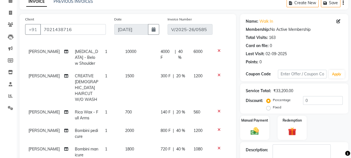
scroll to position [56, 0]
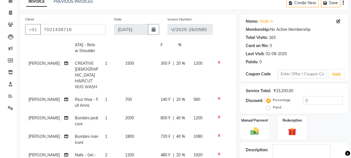
click at [343, 3] on icon "button" at bounding box center [343, 3] width 1 height 0
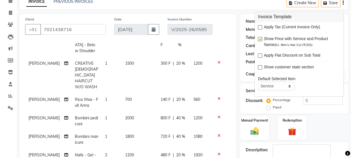
click at [336, 132] on div "Manual Payment Redemption" at bounding box center [294, 127] width 116 height 24
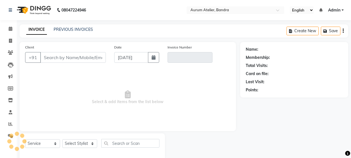
select select "service"
type input "7021438716"
type input "V/2025-26/0585"
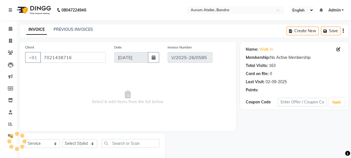
type input "[DATE]"
select select "select"
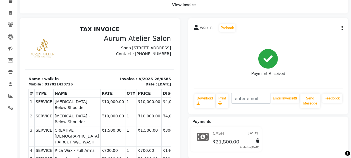
click at [343, 28] on div "walk in Prebook Payment Received Download Print Email Invoice Send Message Feed…" at bounding box center [268, 66] width 160 height 96
click at [342, 28] on icon "button" at bounding box center [342, 28] width 1 height 0
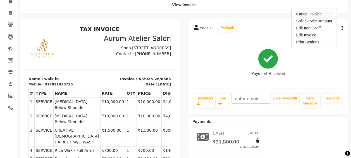
click at [308, 15] on div "Cancel Invoice" at bounding box center [314, 14] width 38 height 7
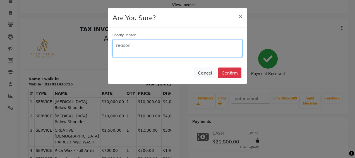
click at [158, 47] on textarea at bounding box center [178, 48] width 130 height 17
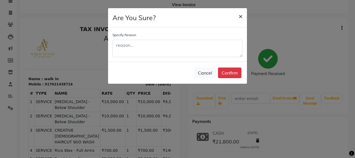
click at [241, 16] on span "×" at bounding box center [241, 16] width 4 height 8
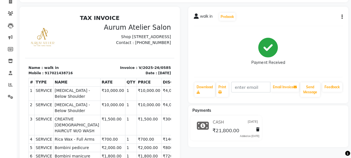
scroll to position [28, 0]
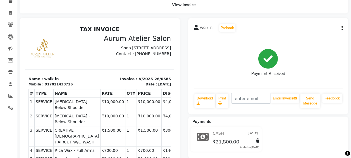
click at [342, 28] on icon "button" at bounding box center [342, 28] width 1 height 0
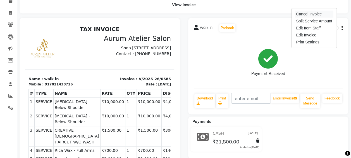
click at [308, 12] on div "Cancel Invoice" at bounding box center [314, 14] width 38 height 7
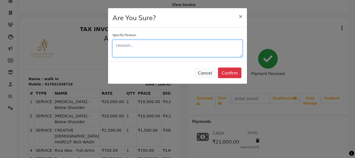
click at [182, 47] on textarea at bounding box center [178, 48] width 130 height 17
type textarea "BYMISTAKE"
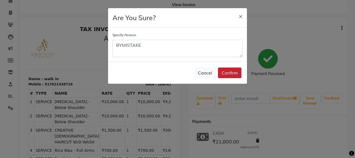
click at [230, 73] on button "Confirm" at bounding box center [229, 72] width 23 height 11
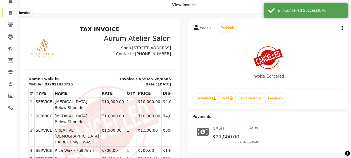
click at [10, 14] on icon at bounding box center [10, 13] width 3 height 4
select select "7410"
select select "service"
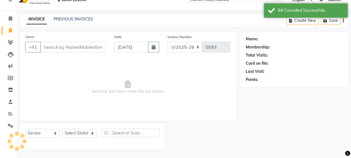
scroll to position [10, 0]
click at [64, 19] on link "PREVIOUS INVOICES" at bounding box center [73, 19] width 39 height 5
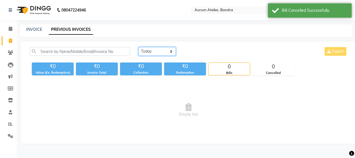
click at [158, 52] on select "[DATE] [DATE] Custom Range" at bounding box center [157, 51] width 37 height 9
select select "range"
click at [139, 47] on select "[DATE] [DATE] Custom Range" at bounding box center [157, 51] width 37 height 9
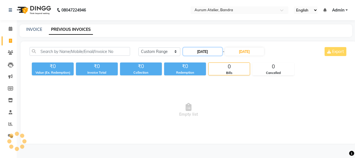
click at [214, 51] on input "[DATE]" at bounding box center [202, 51] width 39 height 8
select select "9"
select select "2025"
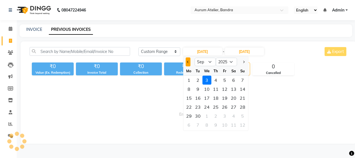
click at [189, 61] on button "Previous month" at bounding box center [188, 61] width 5 height 9
select select "8"
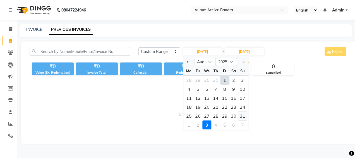
click at [242, 114] on div "31" at bounding box center [242, 115] width 9 height 9
type input "[DATE]"
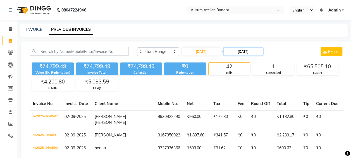
click at [248, 49] on input "[DATE]" at bounding box center [243, 51] width 39 height 8
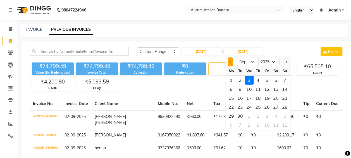
click at [229, 62] on button "Previous month" at bounding box center [230, 61] width 5 height 9
select select "8"
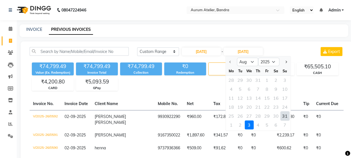
click at [287, 116] on div "31" at bounding box center [284, 115] width 9 height 9
type input "[DATE]"
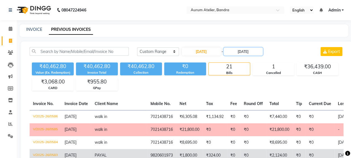
scroll to position [28, 0]
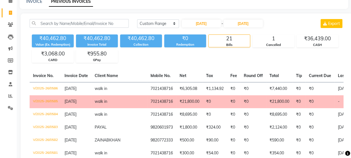
click at [266, 97] on td "₹21,800.00" at bounding box center [279, 101] width 27 height 13
click at [77, 100] on span "[DATE]" at bounding box center [71, 101] width 12 height 5
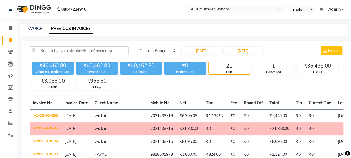
scroll to position [0, 0]
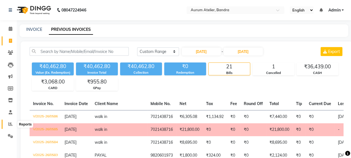
click at [9, 125] on icon at bounding box center [10, 124] width 4 height 4
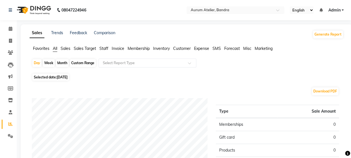
click at [89, 61] on div "Custom Range" at bounding box center [83, 63] width 26 height 8
select select "9"
select select "2025"
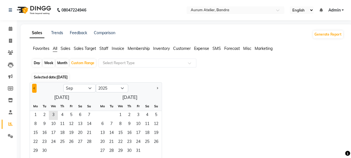
click at [36, 87] on button "Previous month" at bounding box center [34, 88] width 4 height 9
select select "8"
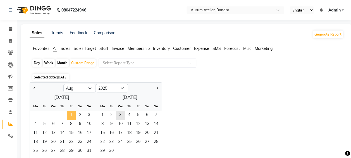
click at [69, 113] on span "1" at bounding box center [71, 115] width 9 height 9
click at [92, 149] on span "31" at bounding box center [89, 150] width 9 height 9
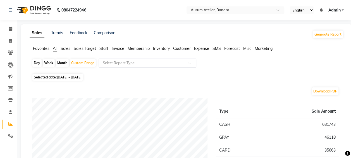
click at [147, 64] on input "text" at bounding box center [142, 63] width 80 height 6
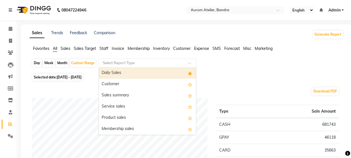
click at [131, 76] on div "Daily Sales" at bounding box center [147, 72] width 97 height 11
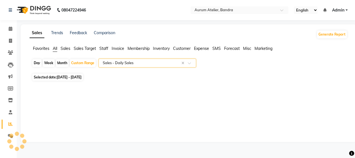
select select "filtered_report"
select select "csv"
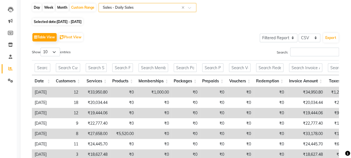
scroll to position [56, 0]
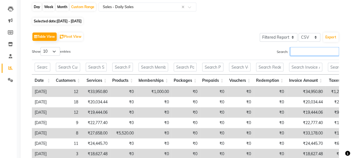
click at [313, 52] on input "Search:" at bounding box center [314, 51] width 49 height 9
click at [323, 48] on input "Search:" at bounding box center [314, 51] width 49 height 9
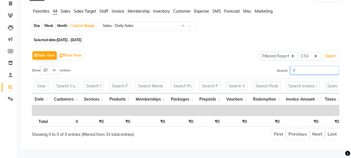
scroll to position [45, 0]
type input "V/"
click at [92, 22] on div "Custom Range" at bounding box center [83, 26] width 26 height 8
select select "8"
select select "2025"
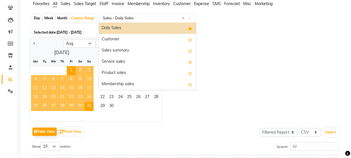
click at [136, 17] on input "text" at bounding box center [142, 18] width 80 height 6
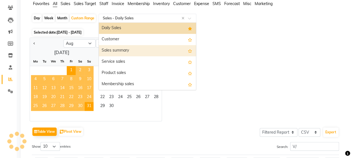
click at [128, 51] on div "Sales summary" at bounding box center [147, 50] width 97 height 11
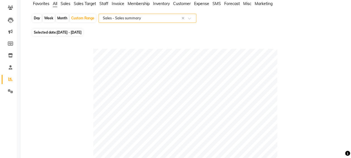
click at [127, 16] on input "text" at bounding box center [142, 18] width 80 height 6
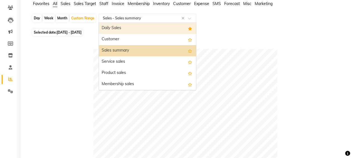
click at [117, 28] on div "Daily Sales" at bounding box center [147, 28] width 97 height 11
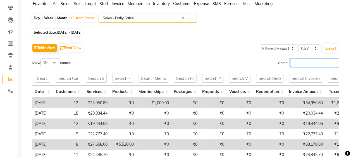
click at [313, 60] on input "Search:" at bounding box center [314, 62] width 49 height 9
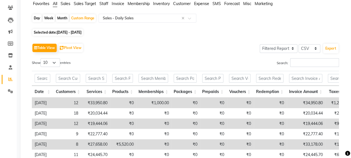
click at [120, 3] on span "Invoice" at bounding box center [118, 3] width 13 height 5
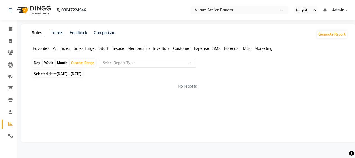
click at [123, 64] on input "text" at bounding box center [142, 63] width 80 height 6
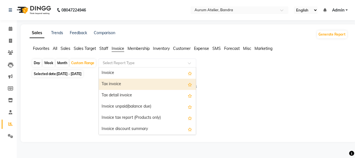
click at [123, 80] on div "Tax invoice" at bounding box center [147, 84] width 97 height 11
select select "filtered_report"
select select "csv"
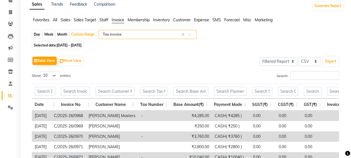
scroll to position [28, 0]
click at [317, 75] on input "Search:" at bounding box center [314, 76] width 49 height 9
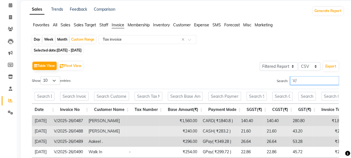
scroll to position [23, 0]
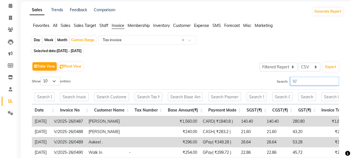
type input "V/"
click at [56, 81] on select "10 25 50 100" at bounding box center [51, 81] width 20 height 9
select select "100"
click at [41, 77] on select "10 25 50 100" at bounding box center [51, 81] width 20 height 9
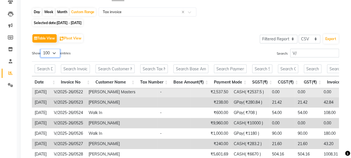
scroll to position [391, 0]
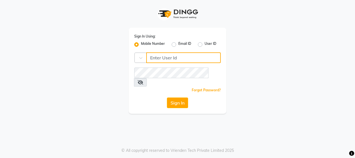
type input "7977244035"
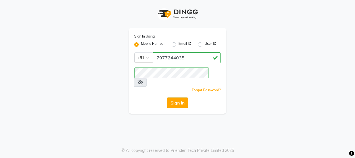
click at [181, 97] on button "Sign In" at bounding box center [177, 102] width 21 height 11
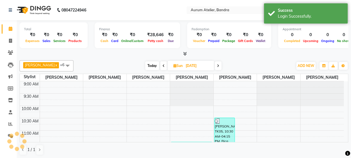
select select "en"
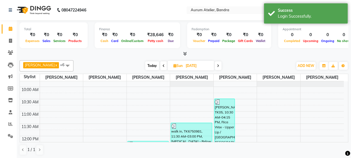
scroll to position [28, 0]
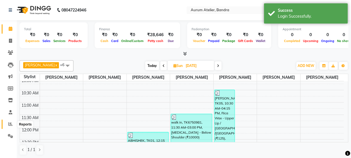
click at [9, 124] on icon at bounding box center [10, 124] width 4 height 4
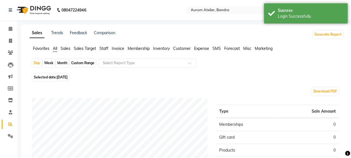
click at [117, 48] on span "Invoice" at bounding box center [118, 48] width 13 height 5
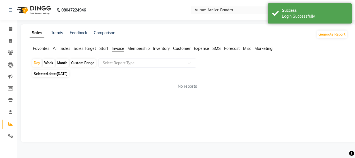
click at [87, 63] on div "Custom Range" at bounding box center [83, 63] width 26 height 8
select select "9"
select select "2025"
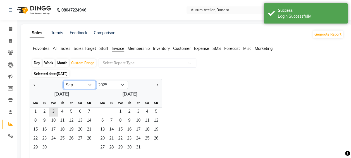
click at [68, 83] on select "Jan Feb Mar Apr May Jun Jul Aug Sep Oct Nov Dec" at bounding box center [79, 84] width 32 height 8
select select "8"
click at [63, 80] on select "Jan Feb Mar Apr May Jun Jul Aug Sep Oct Nov Dec" at bounding box center [79, 84] width 32 height 8
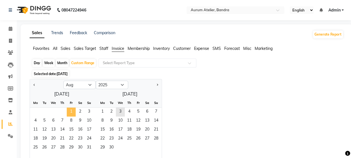
click at [72, 110] on span "1" at bounding box center [71, 111] width 9 height 9
click at [91, 146] on span "31" at bounding box center [89, 147] width 9 height 9
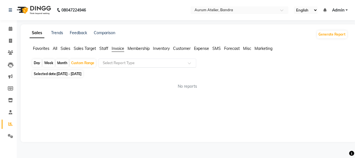
click at [120, 61] on input "text" at bounding box center [142, 63] width 80 height 6
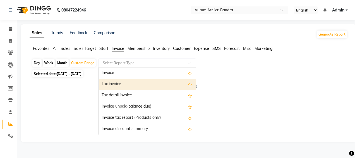
click at [117, 85] on div "Tax invoice" at bounding box center [147, 84] width 97 height 11
select select "filtered_report"
select select "csv"
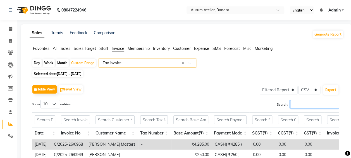
click at [305, 100] on input "Search:" at bounding box center [314, 103] width 49 height 9
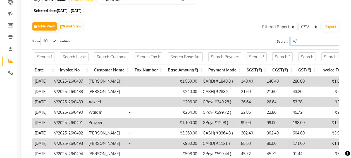
scroll to position [51, 0]
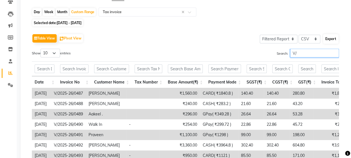
type input "V/"
click at [328, 40] on button "Export" at bounding box center [330, 38] width 15 height 9
click at [334, 19] on div "Day Week Month Custom Range Select Report Type × Tax invoice × Selected date: 0…" at bounding box center [187, 114] width 314 height 212
click at [327, 39] on button "Export" at bounding box center [330, 38] width 15 height 9
click at [55, 53] on select "10 25 50 100" at bounding box center [51, 53] width 20 height 9
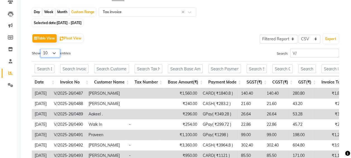
select select "100"
click at [41, 49] on select "10 25 50 100" at bounding box center [51, 53] width 20 height 9
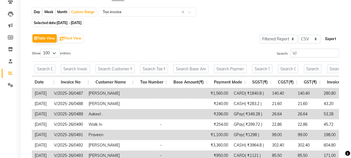
click at [331, 39] on button "Export" at bounding box center [330, 38] width 15 height 9
click at [333, 38] on button "Export" at bounding box center [330, 38] width 15 height 9
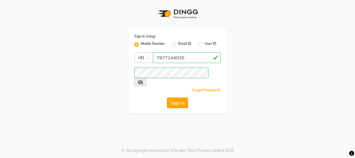
click at [180, 97] on button "Sign In" at bounding box center [177, 102] width 21 height 11
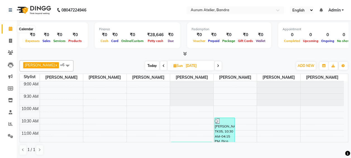
click at [12, 30] on icon at bounding box center [11, 29] width 4 height 4
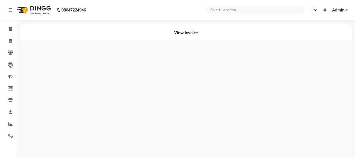
select select "en"
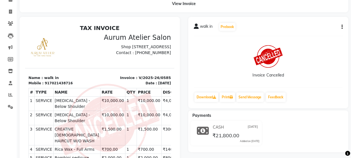
scroll to position [28, 0]
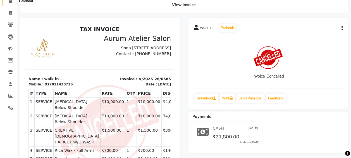
drag, startPoint x: 11, startPoint y: 1, endPoint x: 11, endPoint y: 4, distance: 2.8
click at [11, 1] on icon at bounding box center [11, 1] width 4 height 4
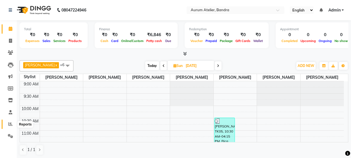
click at [8, 125] on icon at bounding box center [10, 124] width 4 height 4
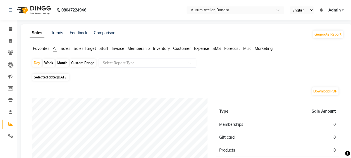
click at [116, 49] on span "Invoice" at bounding box center [118, 48] width 13 height 5
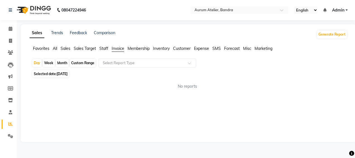
click at [89, 65] on div "Custom Range" at bounding box center [83, 63] width 26 height 8
select select "9"
select select "2025"
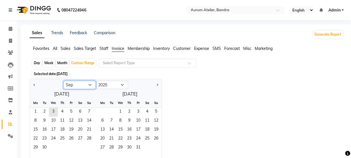
click at [75, 87] on select "Jan Feb Mar Apr May Jun [DATE] Aug Sep Oct Nov Dec" at bounding box center [79, 84] width 32 height 8
select select "8"
click at [63, 80] on select "Jan Feb Mar Apr May Jun [DATE] Aug Sep Oct Nov Dec" at bounding box center [79, 84] width 32 height 8
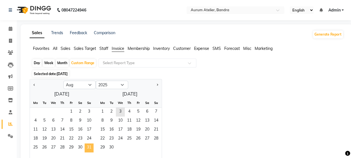
click at [91, 146] on span "31" at bounding box center [89, 147] width 9 height 9
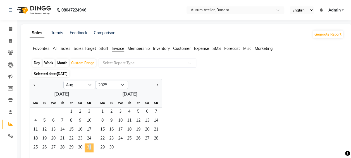
click at [91, 146] on span "31" at bounding box center [89, 147] width 9 height 9
click at [54, 49] on span "All" at bounding box center [55, 48] width 4 height 5
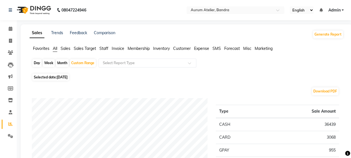
click at [37, 60] on div "Day" at bounding box center [36, 63] width 9 height 8
select select "8"
select select "2025"
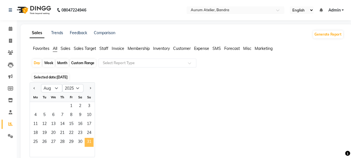
click at [89, 140] on span "31" at bounding box center [89, 141] width 9 height 9
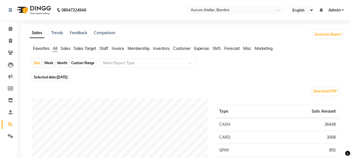
click at [54, 49] on span "All" at bounding box center [55, 48] width 4 height 5
click at [67, 48] on span "Sales" at bounding box center [66, 48] width 10 height 5
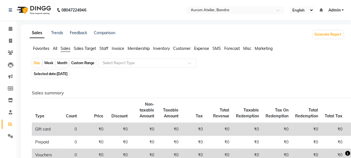
click at [83, 49] on span "Sales Target" at bounding box center [85, 48] width 22 height 5
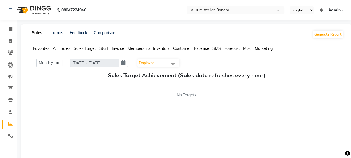
click at [105, 48] on span "Staff" at bounding box center [103, 48] width 9 height 5
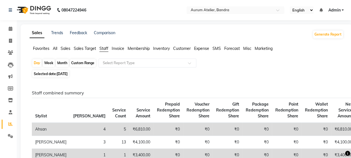
click at [55, 48] on span "All" at bounding box center [55, 48] width 4 height 5
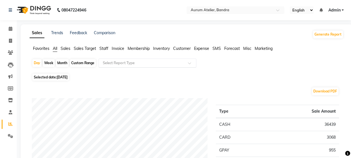
click at [111, 62] on input "text" at bounding box center [142, 63] width 80 height 6
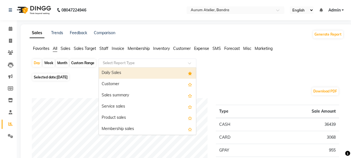
click at [123, 73] on div "Daily Sales" at bounding box center [147, 72] width 97 height 11
select select "filtered_report"
select select "csv"
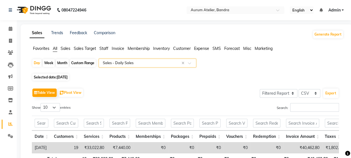
click at [80, 61] on div "Custom Range" at bounding box center [83, 63] width 26 height 8
select select "8"
select select "2025"
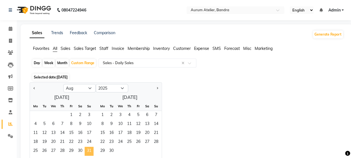
click at [90, 152] on span "31" at bounding box center [89, 150] width 9 height 9
click at [90, 149] on span "31" at bounding box center [89, 150] width 9 height 9
click at [194, 89] on div "Jan Feb Mar Apr May Jun Jul Aug Sep Oct Nov Dec 2015 2016 2017 2018 2019 2020 2…" at bounding box center [187, 124] width 314 height 84
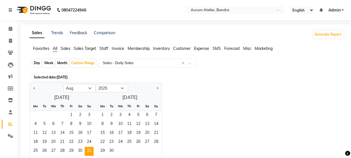
click at [116, 49] on span "Invoice" at bounding box center [118, 48] width 13 height 5
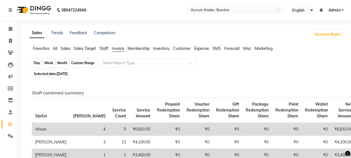
click at [82, 64] on div "Custom Range" at bounding box center [83, 63] width 26 height 8
select select "8"
select select "2025"
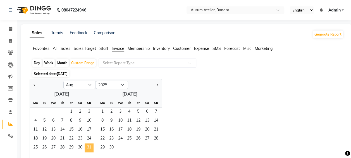
click at [89, 145] on span "31" at bounding box center [89, 147] width 9 height 9
click at [62, 61] on div "Month" at bounding box center [62, 63] width 13 height 8
select select "8"
select select "2025"
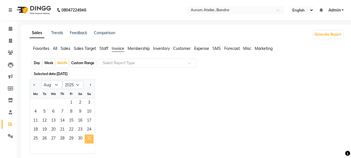
click at [92, 134] on span "31" at bounding box center [89, 138] width 9 height 9
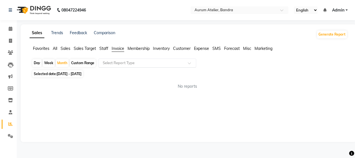
click at [120, 64] on input "text" at bounding box center [142, 63] width 80 height 6
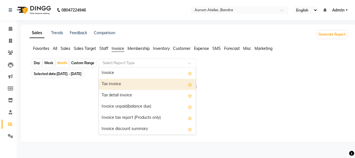
click at [122, 83] on div "Tax invoice" at bounding box center [147, 84] width 97 height 11
select select "filtered_report"
select select "csv"
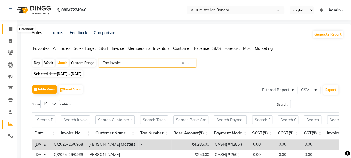
click at [11, 28] on icon at bounding box center [11, 29] width 4 height 4
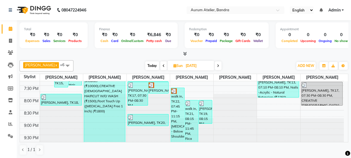
scroll to position [0, 0]
click at [179, 111] on div "walk in, TK22, 07:45 PM-11:15 PM, [MEDICAL_DATA] - Below Shoulder" at bounding box center [177, 114] width 13 height 54
click at [176, 112] on div "walk in, TK22, 07:45 PM-11:15 PM, [MEDICAL_DATA] - Below Shoulder" at bounding box center [177, 115] width 13 height 54
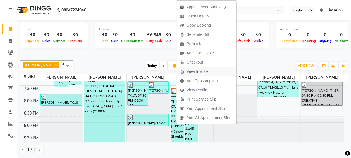
click at [201, 72] on span "View Invoice" at bounding box center [198, 71] width 22 height 6
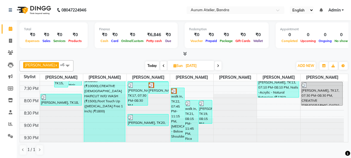
click at [179, 108] on div "walk in, TK22, 07:45 PM-11:15 PM, [MEDICAL_DATA] - Below Shoulder" at bounding box center [177, 115] width 13 height 54
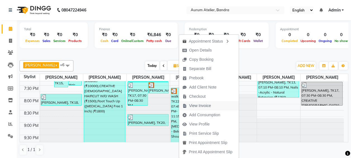
click at [205, 104] on span "View Invoice" at bounding box center [200, 106] width 22 height 6
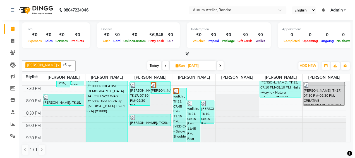
scroll to position [0, 0]
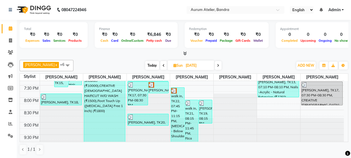
click at [191, 115] on div "walk in, TK21, 08:15 PM-11:45 PM, Rica Wax - Side Locks / Jaw Line (₹175),Rica …" at bounding box center [191, 121] width 13 height 42
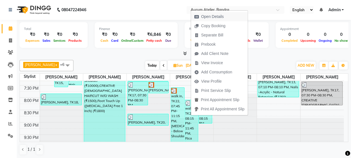
click at [224, 17] on span "Open Details" at bounding box center [209, 16] width 36 height 9
select select "3"
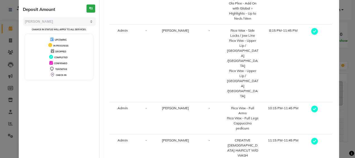
scroll to position [67, 0]
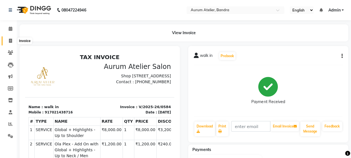
click at [9, 40] on icon at bounding box center [10, 41] width 3 height 4
select select "7410"
select select "service"
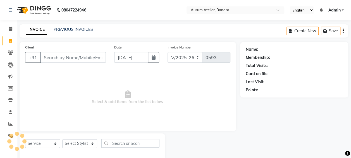
scroll to position [10, 0]
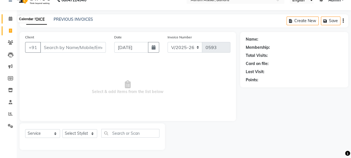
click at [11, 19] on icon at bounding box center [11, 18] width 4 height 4
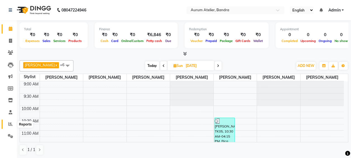
click at [9, 124] on icon at bounding box center [10, 124] width 4 height 4
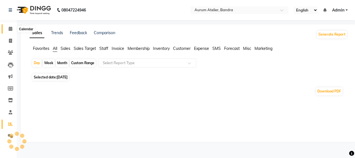
click at [9, 27] on icon at bounding box center [11, 29] width 4 height 4
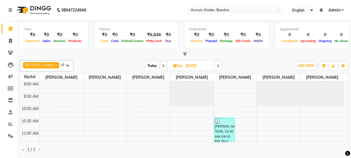
click at [177, 65] on span "Sun" at bounding box center [178, 65] width 12 height 4
select select "8"
select select "2025"
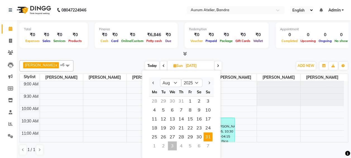
click at [205, 136] on span "31" at bounding box center [208, 136] width 9 height 9
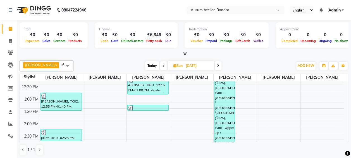
scroll to position [84, 0]
click at [12, 40] on span at bounding box center [11, 41] width 10 height 6
select select "7410"
select select "service"
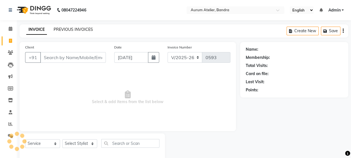
click at [88, 30] on link "PREVIOUS INVOICES" at bounding box center [73, 29] width 39 height 5
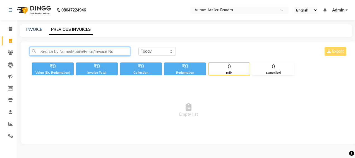
click at [98, 49] on input "text" at bounding box center [80, 51] width 101 height 9
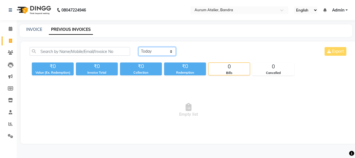
click at [162, 51] on select "Today Yesterday Custom Range" at bounding box center [157, 51] width 37 height 9
select select "range"
click at [139, 47] on select "Today Yesterday Custom Range" at bounding box center [157, 51] width 37 height 9
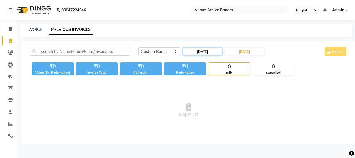
click at [191, 50] on input "03-09-2025" at bounding box center [202, 51] width 39 height 8
select select "9"
select select "2025"
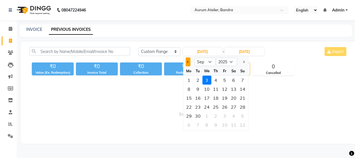
click at [188, 64] on button "Previous month" at bounding box center [188, 61] width 5 height 9
select select "8"
click at [243, 114] on div "31" at bounding box center [242, 115] width 9 height 9
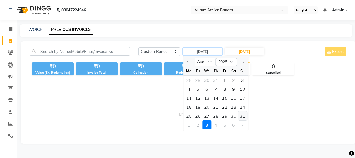
type input "[DATE]"
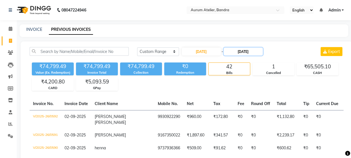
click at [244, 48] on input "03-09-2025" at bounding box center [243, 51] width 39 height 8
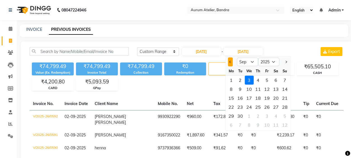
click at [231, 61] on button "Previous month" at bounding box center [230, 61] width 5 height 9
select select "8"
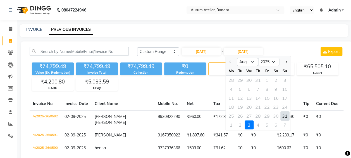
click at [287, 113] on div "31" at bounding box center [284, 115] width 9 height 9
type input "[DATE]"
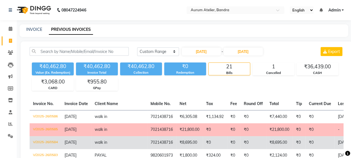
click at [176, 139] on td "₹8,695.00" at bounding box center [189, 142] width 27 height 13
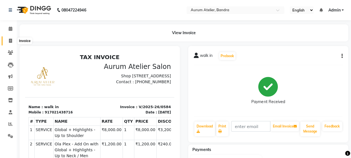
click at [12, 41] on span at bounding box center [11, 41] width 10 height 6
select select "service"
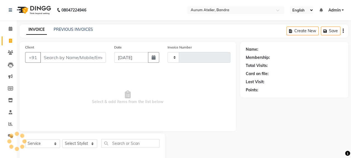
type input "0593"
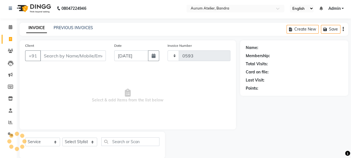
select select "7410"
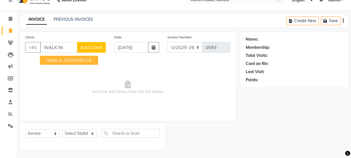
click at [83, 61] on ngb-highlight "7021438716" at bounding box center [77, 60] width 28 height 6
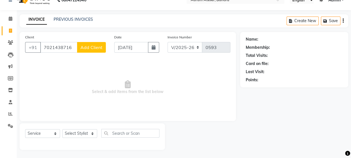
type input "7021438716"
click at [187, 43] on select "C/2025-26 V/2025 V/2025-26" at bounding box center [185, 47] width 35 height 11
select select "7590"
click at [168, 42] on select "C/2025-26 V/2025 V/2025-26" at bounding box center [185, 47] width 35 height 11
type input "1286"
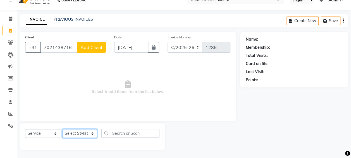
click at [74, 132] on select "Select Stylist AHSAN Aishwariya chariya DIKSHITA Kaleem salmani Praveen bhandar…" at bounding box center [79, 133] width 35 height 9
select select "73211"
click at [62, 129] on select "Select Stylist AHSAN Aishwariya chariya DIKSHITA Kaleem salmani Praveen bhandar…" at bounding box center [79, 133] width 35 height 9
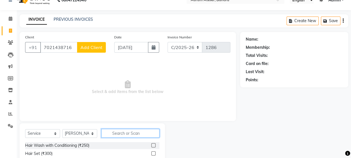
click at [135, 132] on input "text" at bounding box center [130, 133] width 58 height 9
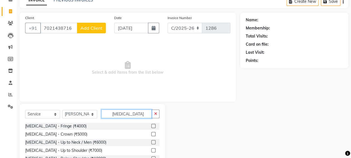
scroll to position [38, 0]
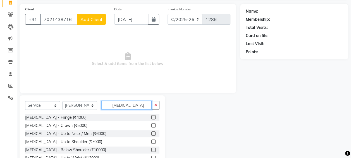
type input "BOTOX"
click at [153, 148] on label at bounding box center [153, 149] width 4 height 4
click at [153, 148] on input "checkbox" at bounding box center [153, 150] width 4 height 4
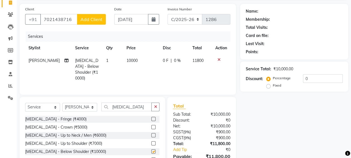
checkbox input "false"
click at [172, 56] on td "0 F | 0 %" at bounding box center [175, 69] width 30 height 30
select select "73211"
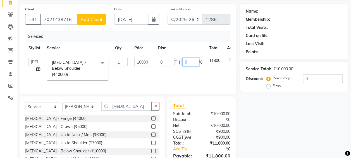
click at [186, 61] on input "0" at bounding box center [190, 62] width 17 height 9
type input "40"
click at [77, 104] on select "Select Stylist AHSAN Aishwariya chariya DIKSHITA Kaleem salmani Praveen bhandar…" at bounding box center [79, 106] width 35 height 9
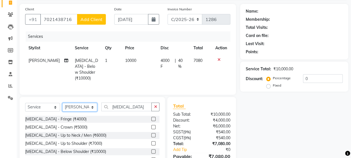
select select "66080"
click at [62, 103] on select "Select Stylist AHSAN Aishwariya chariya DIKSHITA Kaleem salmani Praveen bhandar…" at bounding box center [79, 107] width 35 height 9
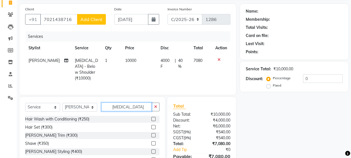
click at [135, 105] on input "BOTOX" at bounding box center [126, 106] width 50 height 9
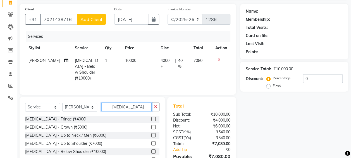
type input "BOTOX"
click at [154, 149] on label at bounding box center [153, 151] width 4 height 4
click at [154, 149] on input "checkbox" at bounding box center [153, 151] width 4 height 4
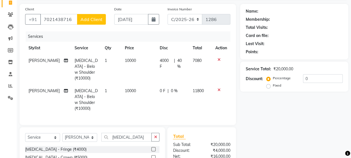
checkbox input "false"
click at [171, 88] on span "0 %" at bounding box center [174, 91] width 7 height 6
select select "66080"
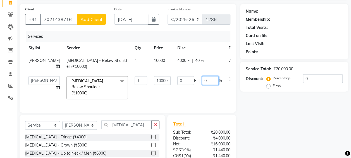
click at [202, 79] on input "0" at bounding box center [210, 80] width 17 height 9
type input "40"
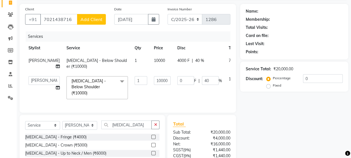
click at [285, 115] on div "Name: Membership: Total Visits: Card on file: Last Visit: Points: Service Total…" at bounding box center [296, 100] width 112 height 193
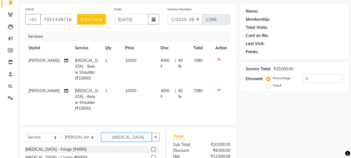
click at [137, 132] on input "BOTOX" at bounding box center [126, 136] width 50 height 9
type input "B"
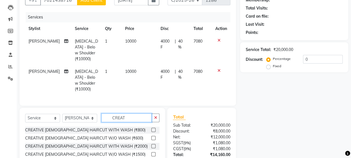
scroll to position [66, 0]
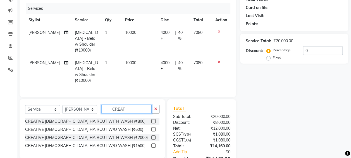
type input "CREAT"
click at [153, 143] on label at bounding box center [153, 145] width 4 height 4
click at [153, 144] on input "checkbox" at bounding box center [153, 146] width 4 height 4
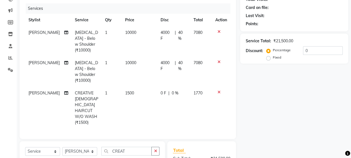
checkbox input "false"
click at [172, 90] on span "0 %" at bounding box center [175, 93] width 7 height 6
select select "66080"
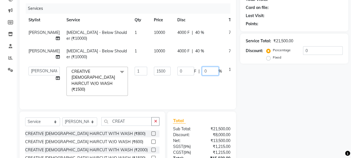
click at [202, 75] on input "0" at bounding box center [210, 70] width 17 height 9
type input "20"
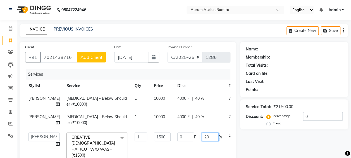
scroll to position [0, 0]
click at [342, 30] on div "Create New Save" at bounding box center [318, 30] width 62 height 13
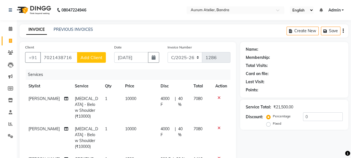
click at [343, 31] on icon "button" at bounding box center [343, 31] width 1 height 0
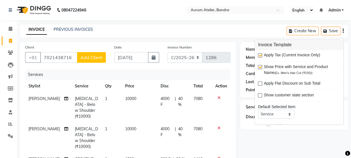
click at [261, 56] on label at bounding box center [260, 55] width 4 height 4
click at [261, 56] on input "checkbox" at bounding box center [260, 56] width 4 height 4
checkbox input "false"
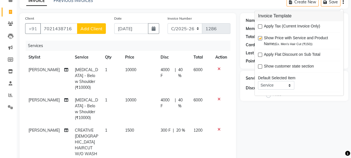
scroll to position [56, 0]
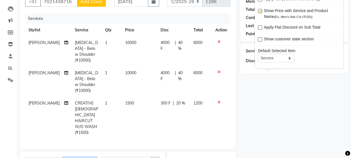
click at [80, 157] on select "Select Stylist AHSAN Aishwariya chariya DIKSHITA Kaleem salmani Praveen bhandar…" at bounding box center [79, 161] width 35 height 9
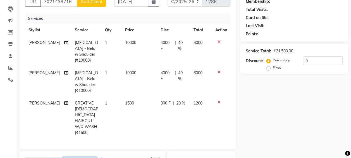
select select "66084"
click at [62, 157] on select "Select Stylist AHSAN Aishwariya chariya DIKSHITA Kaleem salmani Praveen bhandar…" at bounding box center [79, 161] width 35 height 9
click at [137, 156] on input "CREAT" at bounding box center [126, 160] width 50 height 9
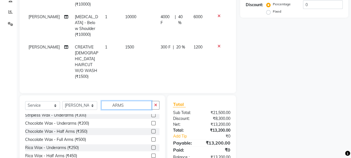
scroll to position [22, 0]
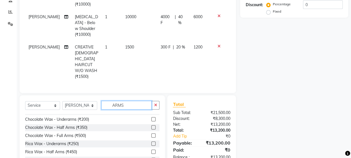
type input "ARMS"
click at [151, 157] on label at bounding box center [153, 159] width 4 height 4
click at [151, 157] on input "checkbox" at bounding box center [153, 160] width 4 height 4
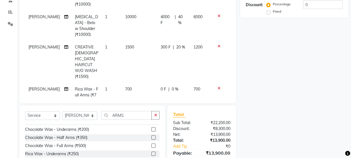
checkbox input "false"
click at [173, 83] on td "0 F | 0 %" at bounding box center [173, 95] width 33 height 24
select select "66084"
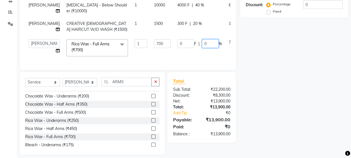
click at [202, 48] on input "0" at bounding box center [210, 43] width 17 height 9
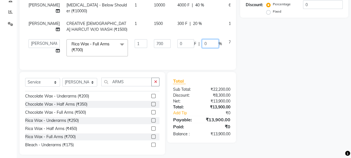
click at [202, 48] on input "0" at bounding box center [210, 43] width 17 height 9
type input "20"
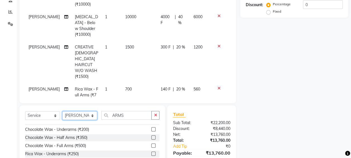
click at [89, 111] on select "Select Stylist AHSAN Aishwariya chariya DIKSHITA Kaleem salmani Praveen bhandar…" at bounding box center [79, 115] width 35 height 9
select select "82650"
click at [62, 111] on select "Select Stylist AHSAN Aishwariya chariya DIKSHITA Kaleem salmani Praveen bhandar…" at bounding box center [79, 115] width 35 height 9
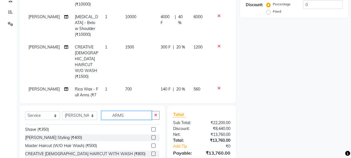
click at [133, 111] on input "ARMS" at bounding box center [126, 115] width 50 height 9
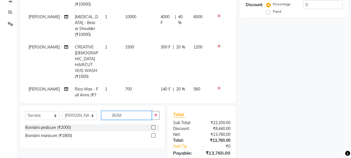
scroll to position [0, 0]
type input "BOMBI"
click at [154, 125] on label at bounding box center [153, 127] width 4 height 4
click at [154, 125] on input "checkbox" at bounding box center [153, 127] width 4 height 4
click at [154, 116] on icon "button" at bounding box center [155, 115] width 3 height 4
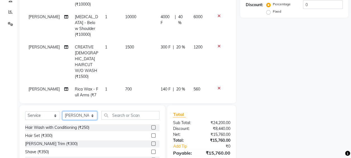
click at [70, 112] on select "Select Stylist AHSAN Aishwariya chariya DIKSHITA Kaleem salmani Praveen bhandar…" at bounding box center [79, 115] width 35 height 9
select select "84233"
click at [62, 111] on select "Select Stylist AHSAN Aishwariya chariya DIKSHITA Kaleem salmani Praveen bhandar…" at bounding box center [79, 115] width 35 height 9
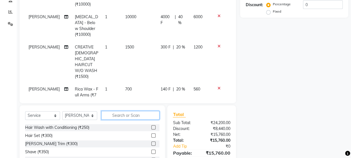
click at [137, 115] on input "text" at bounding box center [130, 115] width 58 height 9
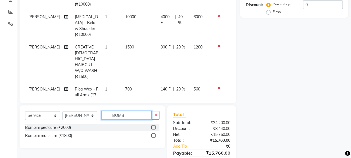
type input "BOMB"
click at [155, 135] on label at bounding box center [153, 135] width 4 height 4
click at [155, 135] on input "checkbox" at bounding box center [153, 136] width 4 height 4
checkbox input "false"
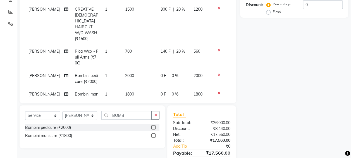
click at [172, 73] on span "0 %" at bounding box center [175, 76] width 7 height 6
select select "82650"
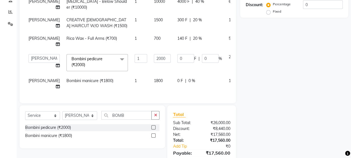
scroll to position [2, 0]
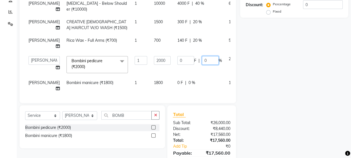
click at [202, 56] on input "0" at bounding box center [210, 60] width 17 height 9
type input "40"
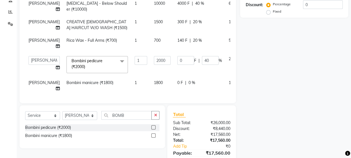
click at [182, 74] on tbody "TEHSIN Botox - Below Shoulder (₹10000) 1 10000 4000 F | 40 % 6000 Sultan hawari…" at bounding box center [142, 37] width 235 height 116
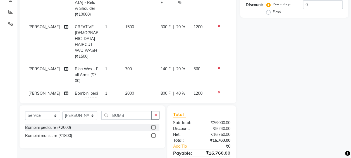
scroll to position [38, 0]
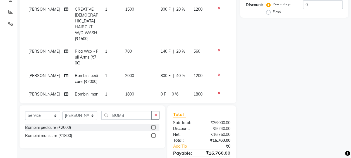
click at [172, 91] on span "0 %" at bounding box center [175, 94] width 7 height 6
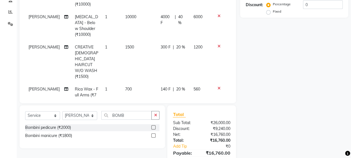
select select "84233"
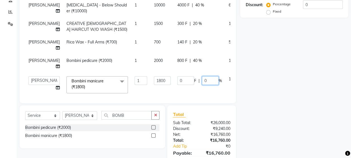
click at [202, 76] on input "0" at bounding box center [210, 80] width 17 height 9
type input "40"
click at [295, 72] on div "Name: Membership: Total Visits: Card on file: Last Visit: Points: Service Total…" at bounding box center [296, 52] width 112 height 245
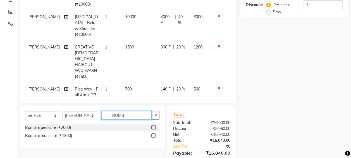
click at [127, 111] on input "BOMB" at bounding box center [126, 115] width 50 height 9
type input "GEL PLA"
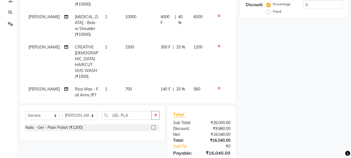
click at [154, 126] on label at bounding box center [153, 127] width 4 height 4
click at [154, 126] on input "checkbox" at bounding box center [153, 127] width 4 height 4
checkbox input "false"
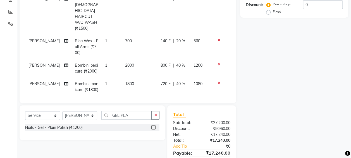
scroll to position [56, 0]
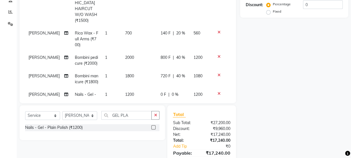
click at [105, 92] on span "1" at bounding box center [106, 94] width 2 height 5
select select "84233"
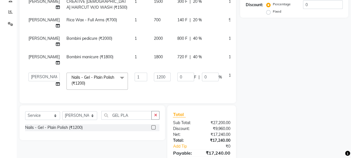
scroll to position [14, 0]
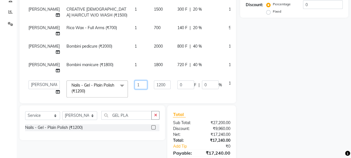
click at [135, 80] on input "1" at bounding box center [141, 84] width 13 height 9
type input "2"
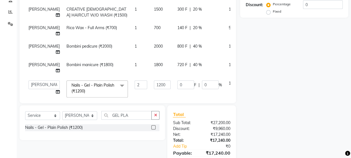
click at [265, 77] on div "Name: Membership: Total Visits: Card on file: Last Visit: Points: Service Total…" at bounding box center [296, 52] width 112 height 245
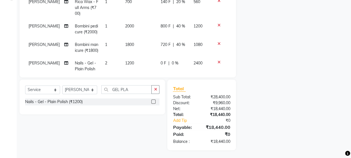
scroll to position [62, 0]
click at [172, 60] on span "0 %" at bounding box center [175, 63] width 7 height 6
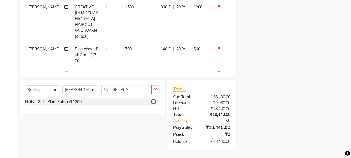
select select "84233"
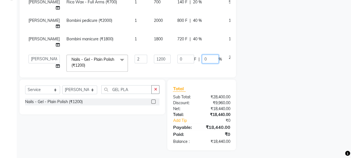
click at [202, 54] on input "0" at bounding box center [210, 58] width 17 height 9
type input "20"
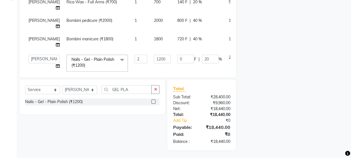
click at [248, 43] on div "Name: Membership: Total Visits: Card on file: Last Visit: Points: Service Total…" at bounding box center [296, 26] width 112 height 245
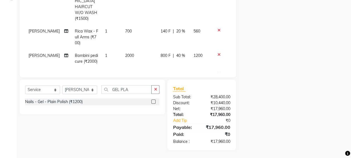
scroll to position [62, 0]
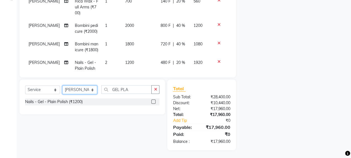
click at [72, 89] on select "Select Stylist AHSAN Aishwariya chariya DIKSHITA Kaleem salmani Praveen bhandar…" at bounding box center [79, 89] width 35 height 9
select select "66080"
click at [62, 85] on select "Select Stylist AHSAN Aishwariya chariya DIKSHITA Kaleem salmani Praveen bhandar…" at bounding box center [79, 89] width 35 height 9
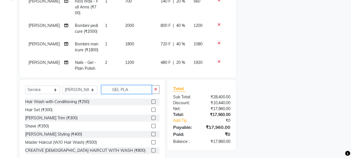
click at [136, 88] on input "GEL PLA" at bounding box center [126, 89] width 50 height 9
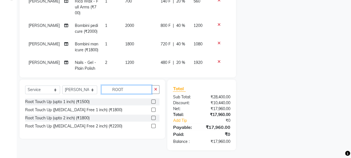
type input "ROOT"
click at [154, 109] on label at bounding box center [153, 109] width 4 height 4
click at [154, 109] on input "checkbox" at bounding box center [153, 110] width 4 height 4
checkbox input "false"
click at [125, 60] on span "1200" at bounding box center [129, 62] width 9 height 5
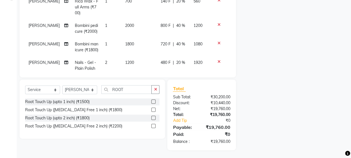
select select "84233"
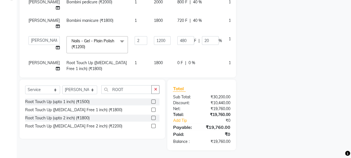
click at [154, 60] on span "1800" at bounding box center [158, 62] width 9 height 5
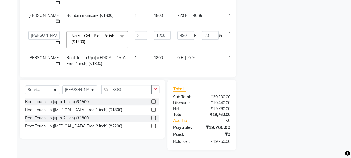
select select "66080"
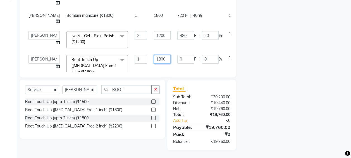
click at [158, 55] on input "1800" at bounding box center [162, 59] width 17 height 9
click at [159, 55] on input "1800" at bounding box center [162, 59] width 17 height 9
type input "4800"
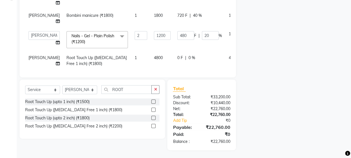
scroll to position [33, 0]
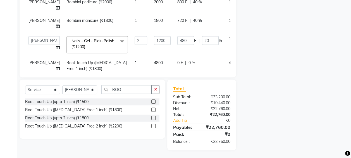
click at [189, 60] on span "0 %" at bounding box center [192, 63] width 7 height 6
select select "66080"
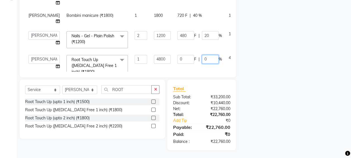
click at [203, 55] on input "0" at bounding box center [210, 59] width 17 height 9
type input "20"
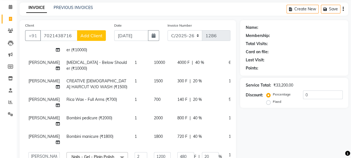
scroll to position [0, 0]
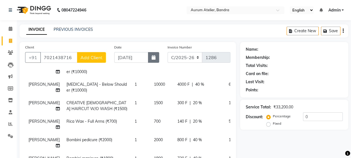
click at [155, 59] on icon "button" at bounding box center [154, 57] width 4 height 4
select select "9"
select select "2025"
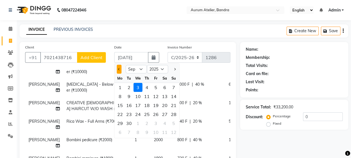
click at [118, 68] on span "Previous month" at bounding box center [119, 69] width 2 height 2
select select "8"
click at [176, 123] on div "31" at bounding box center [173, 122] width 9 height 9
type input "[DATE]"
type input "0"
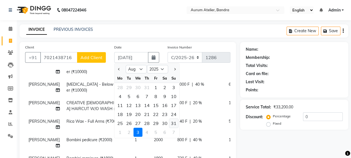
type input "0"
type input "0593"
select select "7410"
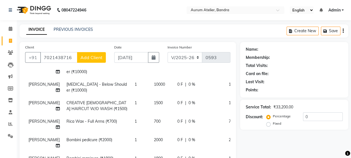
click at [189, 81] on span "0 %" at bounding box center [192, 84] width 7 height 6
select select "66080"
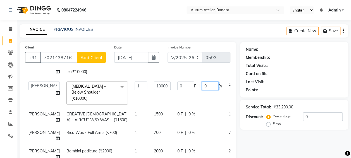
click at [202, 81] on input "0" at bounding box center [210, 85] width 17 height 9
type input "40"
click at [182, 108] on td "0 F | 0 %" at bounding box center [199, 117] width 51 height 18
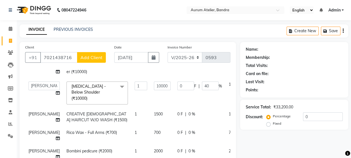
select select "66080"
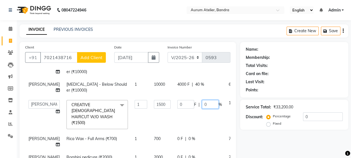
click at [202, 100] on input "0" at bounding box center [210, 104] width 17 height 9
type input "40"
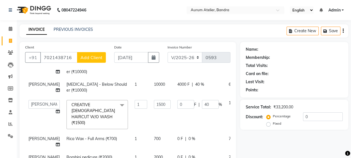
click at [180, 132] on td "0 F | 0 %" at bounding box center [199, 141] width 51 height 18
select select "66084"
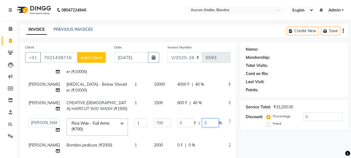
click at [202, 125] on input "0" at bounding box center [210, 122] width 17 height 9
type input "20"
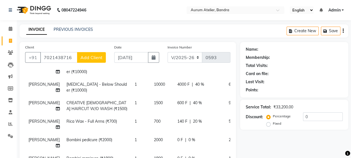
click at [183, 143] on td "0 F | 0 %" at bounding box center [199, 142] width 51 height 18
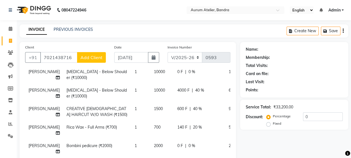
select select "82650"
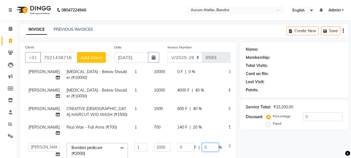
click at [202, 142] on input "0" at bounding box center [210, 146] width 17 height 9
type input "40"
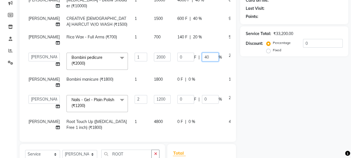
scroll to position [84, 0]
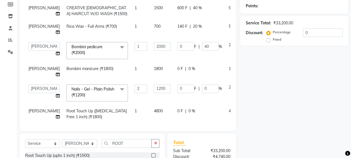
click at [189, 66] on span "0 %" at bounding box center [192, 69] width 7 height 6
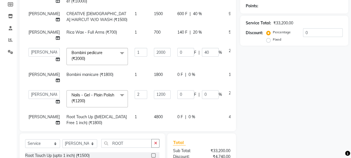
select select "84233"
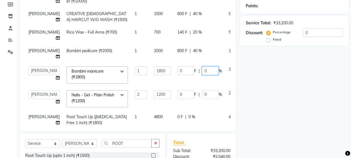
click at [202, 66] on input "0" at bounding box center [210, 70] width 17 height 9
type input "40"
click at [202, 90] on input "0" at bounding box center [210, 94] width 17 height 9
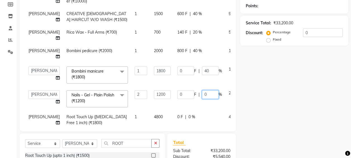
scroll to position [33, 0]
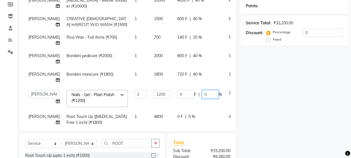
click at [202, 90] on input "0" at bounding box center [210, 94] width 17 height 9
type input "20"
click at [179, 103] on tbody "TEHSIN Botox - Below Shoulder (₹10000) 1 10000 0 F | 0 % 10000 Sultan hawari Bo…" at bounding box center [143, 52] width 237 height 153
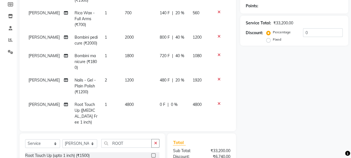
click at [172, 101] on span "0 %" at bounding box center [174, 104] width 7 height 6
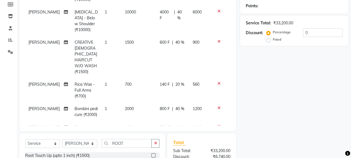
select select "66080"
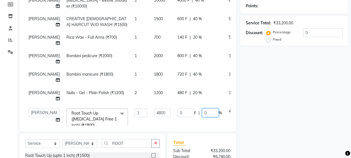
click at [202, 108] on input "0" at bounding box center [210, 112] width 17 height 9
type input "20"
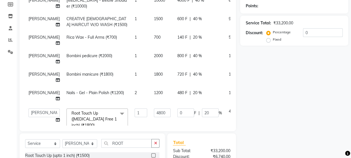
click at [287, 127] on div "Name: Membership: Total Visits: Card on file: Last Visit: Points: Service Total…" at bounding box center [296, 80] width 112 height 245
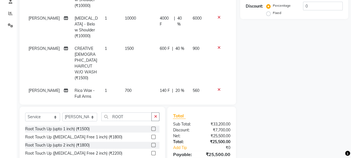
scroll to position [110, 0]
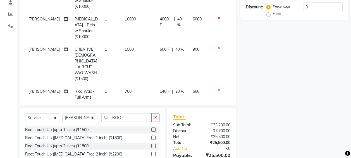
click at [170, 46] on div "600 F | 40 %" at bounding box center [173, 49] width 26 height 6
select select "66080"
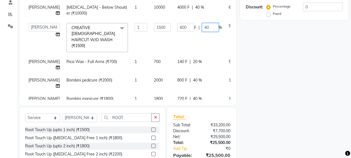
click at [202, 23] on input "40" at bounding box center [210, 27] width 17 height 9
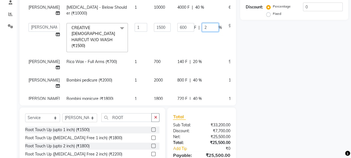
type input "20"
click at [278, 46] on div "Name: Membership: Total Visits: Card on file: Last Visit: Points: Service Total…" at bounding box center [296, 54] width 112 height 245
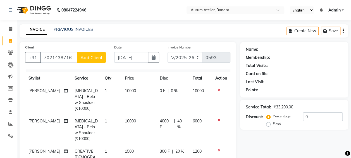
scroll to position [0, 0]
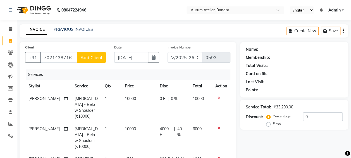
click at [171, 97] on span "0 %" at bounding box center [174, 99] width 7 height 6
select select "73211"
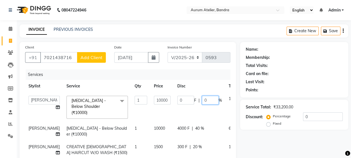
click at [202, 97] on input "0" at bounding box center [210, 100] width 17 height 9
type input "40"
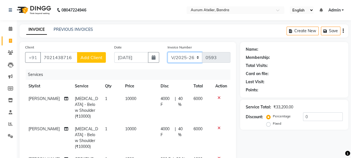
click at [198, 56] on select "C/2025-26 V/2025 V/2025-26" at bounding box center [185, 57] width 35 height 11
select select "7590"
click at [168, 52] on select "C/2025-26 V/2025 V/2025-26" at bounding box center [185, 57] width 35 height 11
type input "1286"
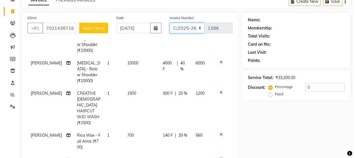
scroll to position [26, 0]
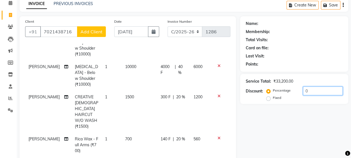
click at [320, 87] on input "0" at bounding box center [323, 90] width 40 height 9
click at [315, 113] on div "Name: Membership: Total Visits: Card on file: Last Visit: Points: Service Total…" at bounding box center [296, 138] width 112 height 245
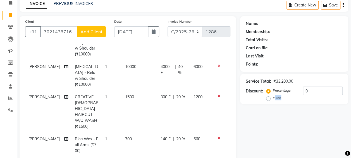
drag, startPoint x: 315, startPoint y: 113, endPoint x: 305, endPoint y: 125, distance: 16.2
click at [305, 125] on div "Name: Membership: Total Visits: Card on file: Last Visit: Points: Service Total…" at bounding box center [296, 138] width 112 height 245
click at [272, 139] on div "Name: Membership: Total Visits: Card on file: Last Visit: Points: Service Total…" at bounding box center [296, 138] width 112 height 245
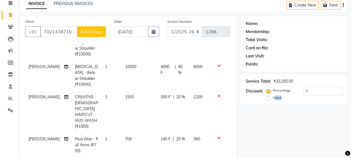
drag, startPoint x: 272, startPoint y: 139, endPoint x: 258, endPoint y: 132, distance: 15.4
click at [258, 132] on div "Name: Membership: Total Visits: Card on file: Last Visit: Points: Service Total…" at bounding box center [296, 138] width 112 height 245
click at [258, 131] on div "Name: Membership: Total Visits: Card on file: Last Visit: Points: Service Total…" at bounding box center [296, 138] width 112 height 245
click at [152, 30] on icon "button" at bounding box center [154, 31] width 4 height 4
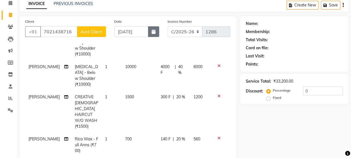
select select "8"
select select "2025"
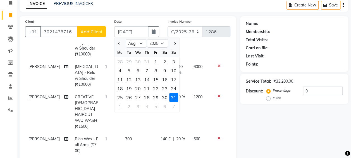
click at [174, 96] on div "31" at bounding box center [173, 97] width 9 height 9
type input "0593"
select select "7410"
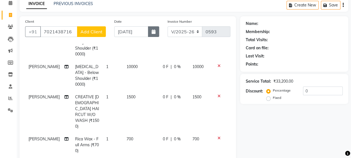
click at [154, 31] on icon "button" at bounding box center [154, 31] width 4 height 4
select select "8"
select select "2025"
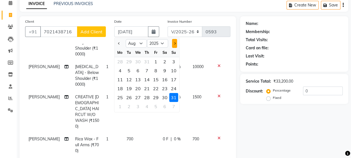
click at [173, 42] on button "Next month" at bounding box center [174, 43] width 5 height 9
select select "9"
click at [138, 60] on div "3" at bounding box center [138, 61] width 9 height 9
type input "[DATE]"
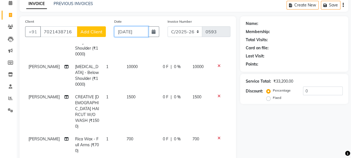
click at [130, 27] on input "[DATE]" at bounding box center [131, 31] width 34 height 11
select select "9"
select select "2025"
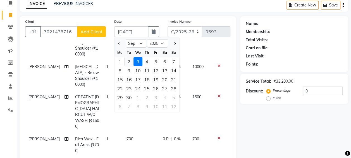
click at [130, 60] on div "2" at bounding box center [129, 61] width 9 height 9
type input "02-09-2025"
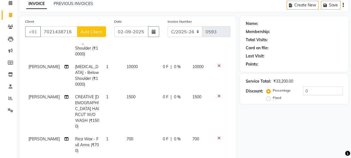
click at [100, 32] on span "Add Client" at bounding box center [91, 32] width 22 height 6
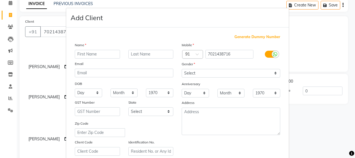
click at [109, 53] on input "text" at bounding box center [97, 54] width 45 height 9
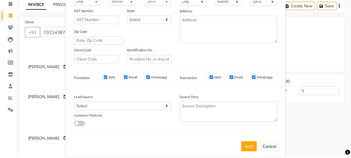
scroll to position [99, 0]
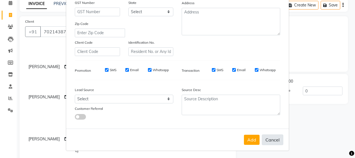
click at [275, 140] on button "Cancel" at bounding box center [273, 139] width 22 height 11
select select
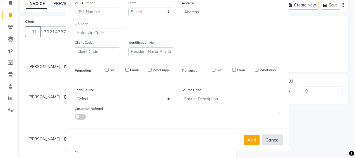
select select
checkbox input "false"
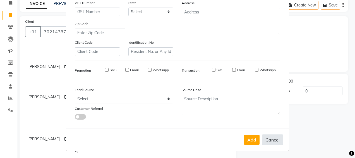
checkbox input "false"
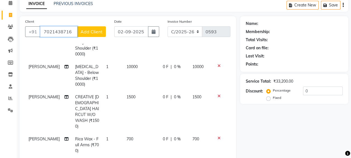
click at [67, 32] on input "7021438716" at bounding box center [58, 31] width 37 height 11
click at [74, 32] on input "7021438716" at bounding box center [58, 31] width 37 height 11
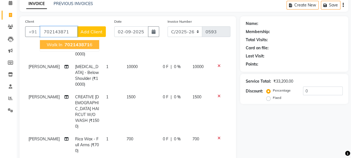
click at [71, 44] on span "702143871" at bounding box center [77, 45] width 25 height 6
type input "7021438716"
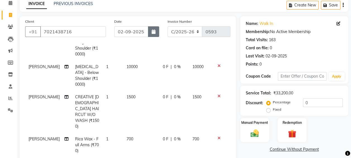
click at [152, 32] on icon "button" at bounding box center [154, 31] width 4 height 4
select select "9"
select select "2025"
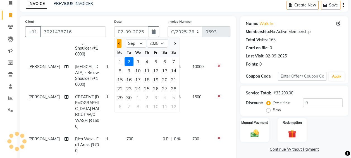
click at [117, 40] on button "Previous month" at bounding box center [119, 43] width 5 height 9
select select "8"
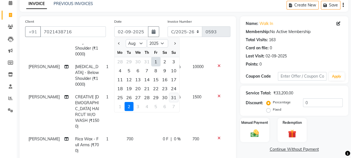
click at [173, 95] on div "31" at bounding box center [173, 97] width 9 height 9
type input "[DATE]"
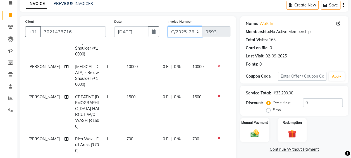
click at [183, 30] on select "C/2025-26 V/2025 V/2025-26" at bounding box center [185, 31] width 35 height 11
click at [343, 5] on icon "button" at bounding box center [343, 5] width 1 height 0
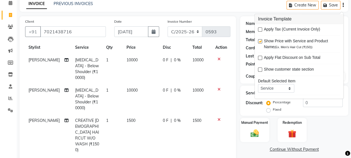
scroll to position [0, 0]
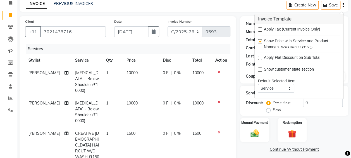
click at [175, 72] on span "0 %" at bounding box center [177, 73] width 7 height 6
select select "73211"
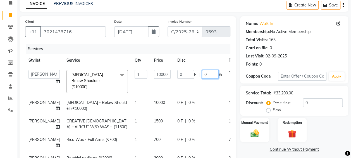
click at [203, 72] on input "0" at bounding box center [210, 74] width 17 height 9
click at [202, 71] on input "0" at bounding box center [210, 74] width 17 height 9
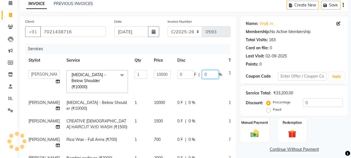
click at [202, 71] on input "0" at bounding box center [210, 74] width 17 height 9
type input "40"
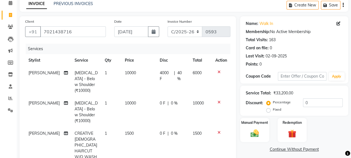
click at [180, 100] on div "0 F | 0 %" at bounding box center [173, 103] width 26 height 6
select select "66080"
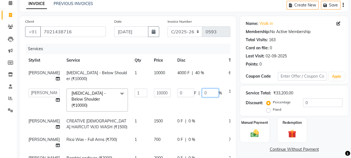
click at [202, 88] on input "0" at bounding box center [210, 92] width 17 height 9
type input "40"
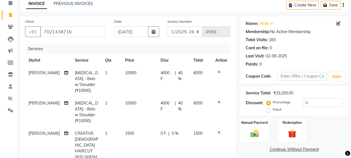
click at [172, 130] on span "0 %" at bounding box center [175, 133] width 7 height 6
select select "66080"
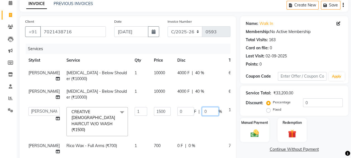
click at [202, 107] on input "0" at bounding box center [210, 111] width 17 height 9
type input "20"
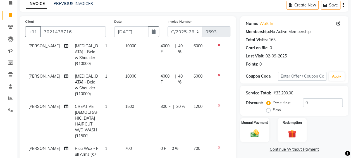
scroll to position [28, 0]
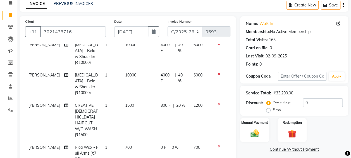
click at [172, 144] on span "0 %" at bounding box center [175, 147] width 7 height 6
select select "66084"
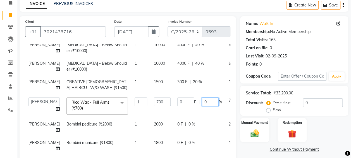
click at [202, 103] on input "0" at bounding box center [210, 101] width 17 height 9
type input "20"
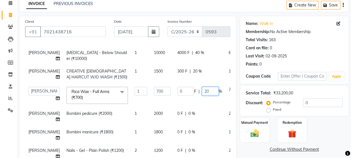
scroll to position [39, 0]
click at [180, 114] on tbody "TEHSIN Botox - Below Shoulder (₹10000) 1 10000 4000 F | 40 % 6000 Sultan hawari…" at bounding box center [142, 104] width 235 height 153
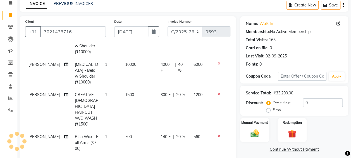
click at [172, 157] on span "0 %" at bounding box center [175, 161] width 7 height 6
select select "82650"
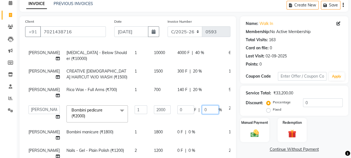
click at [202, 105] on input "0" at bounding box center [210, 109] width 17 height 9
type input "40"
click at [175, 124] on tbody "TEHSIN Botox - Below Shoulder (₹10000) 1 10000 4000 F | 40 % 6000 Sultan hawari…" at bounding box center [142, 104] width 235 height 153
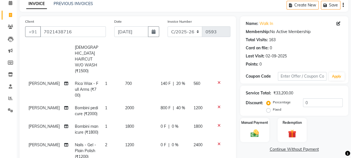
scroll to position [92, 0]
click at [180, 123] on div "0 F | 0 %" at bounding box center [174, 126] width 27 height 6
select select "84233"
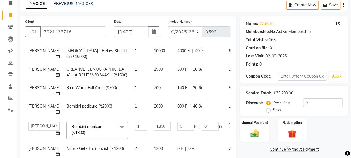
scroll to position [33, 0]
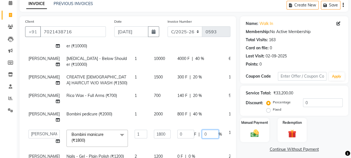
click at [202, 129] on input "0" at bounding box center [210, 133] width 17 height 9
type input "40"
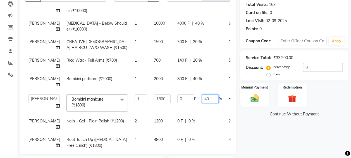
scroll to position [82, 0]
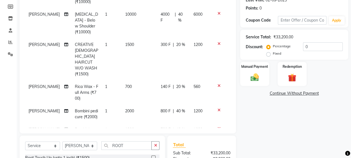
click at [177, 90] on tbody "TEHSIN Botox - Below Shoulder (₹10000) 1 10000 4000 F | 40 % 6000 Sultan hawari…" at bounding box center [127, 90] width 205 height 224
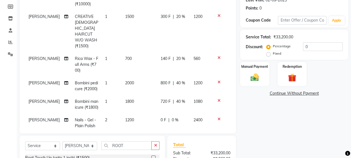
click at [172, 117] on span "0 %" at bounding box center [175, 120] width 7 height 6
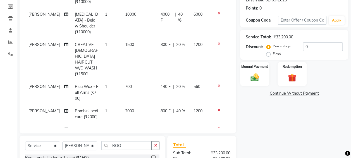
select select "84233"
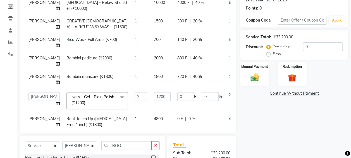
click at [189, 116] on span "0 %" at bounding box center [192, 119] width 7 height 6
select select "66080"
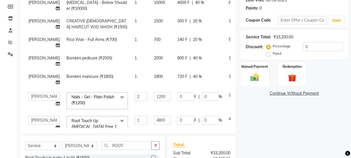
scroll to position [38, 0]
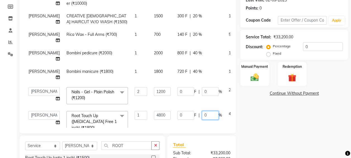
click at [202, 111] on input "0" at bounding box center [210, 115] width 17 height 9
click at [198, 84] on td "0 F | 0 %" at bounding box center [199, 96] width 51 height 24
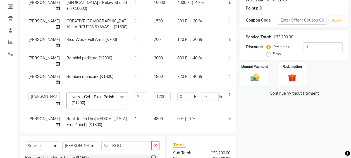
click at [198, 79] on tbody "TEHSIN Botox - Below Shoulder (₹10000) 1 10000 4000 F | 40 % 6000 Sultan hawari…" at bounding box center [142, 54] width 235 height 153
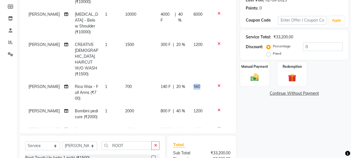
click at [198, 80] on td "560" at bounding box center [201, 92] width 22 height 24
select select "66084"
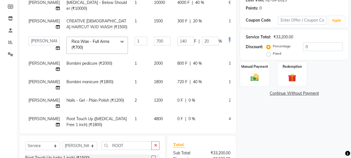
click at [189, 97] on span "0 %" at bounding box center [192, 100] width 7 height 6
select select "84233"
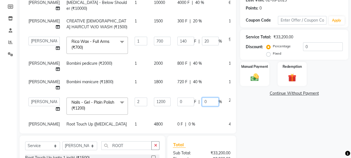
click at [202, 98] on input "0" at bounding box center [210, 101] width 17 height 9
type input "20"
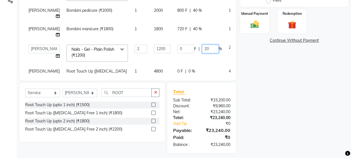
scroll to position [137, 0]
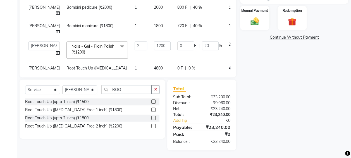
click at [178, 54] on tbody "TEHSIN Botox - Below Shoulder (₹10000) 1 10000 4000 F | 40 % 6000 Sultan hawari…" at bounding box center [142, 1] width 235 height 158
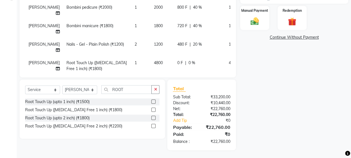
click at [189, 60] on span "0 %" at bounding box center [192, 63] width 7 height 6
select select "66080"
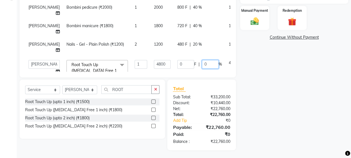
click at [202, 60] on input "0" at bounding box center [210, 64] width 17 height 9
type input "20"
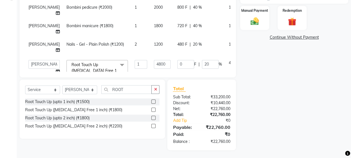
click at [287, 89] on div "Name: Walk In Membership: No Active Membership Total Visits: 163 Card on file: …" at bounding box center [296, 26] width 112 height 245
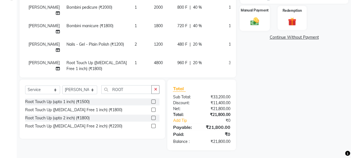
click at [255, 16] on img at bounding box center [255, 21] width 14 height 10
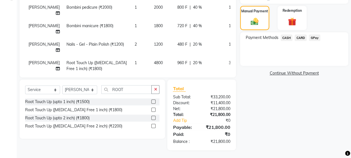
click at [287, 37] on span "CASH" at bounding box center [287, 37] width 12 height 6
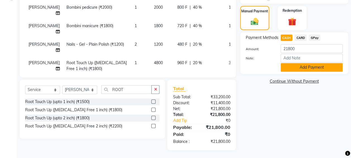
click at [289, 64] on button "Add Payment" at bounding box center [312, 67] width 62 height 9
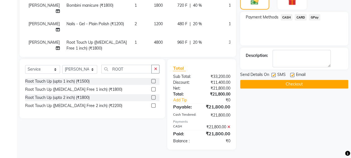
scroll to position [163, 0]
click at [281, 80] on button "Checkout" at bounding box center [294, 84] width 108 height 9
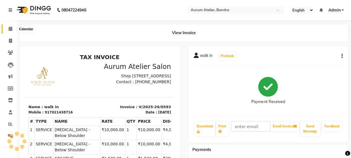
click at [11, 28] on icon at bounding box center [11, 29] width 4 height 4
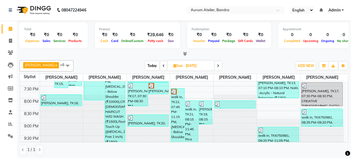
scroll to position [254, 0]
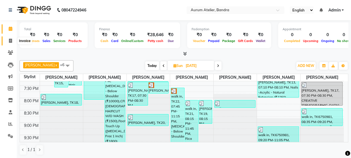
click at [10, 41] on icon at bounding box center [10, 41] width 3 height 4
select select "7410"
select select "service"
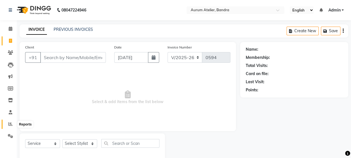
click at [9, 123] on icon at bounding box center [10, 124] width 4 height 4
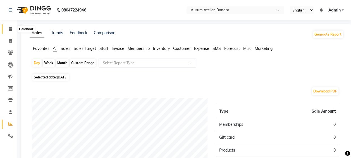
click at [11, 30] on icon at bounding box center [11, 29] width 4 height 4
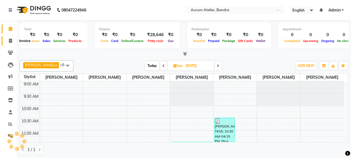
click at [11, 40] on icon at bounding box center [10, 41] width 3 height 4
select select "7410"
select select "service"
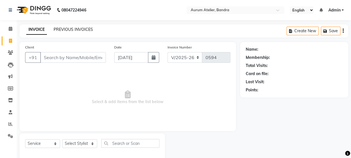
click at [75, 29] on link "PREVIOUS INVOICES" at bounding box center [73, 29] width 39 height 5
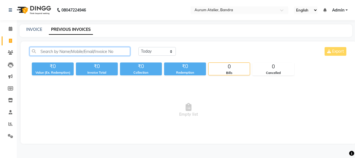
click at [112, 54] on input "text" at bounding box center [80, 51] width 101 height 9
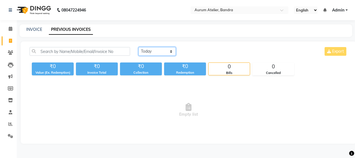
click at [167, 51] on select "[DATE] [DATE] Custom Range" at bounding box center [157, 51] width 37 height 9
select select "range"
click at [139, 47] on select "[DATE] [DATE] Custom Range" at bounding box center [157, 51] width 37 height 9
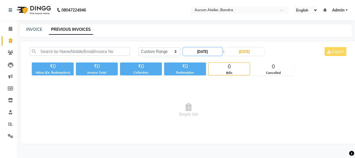
click at [198, 51] on input "[DATE]" at bounding box center [202, 51] width 39 height 8
select select "9"
select select "2025"
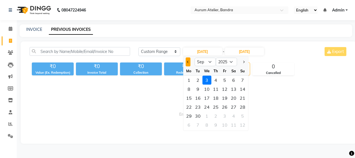
click at [188, 63] on button "Previous month" at bounding box center [188, 61] width 5 height 9
select select "8"
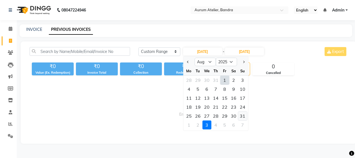
click at [246, 114] on div "31" at bounding box center [242, 115] width 9 height 9
type input "[DATE]"
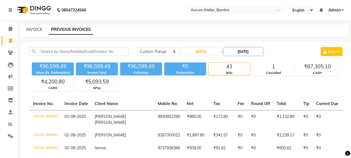
click at [252, 49] on input "[DATE]" at bounding box center [243, 51] width 39 height 8
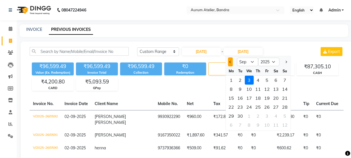
click at [230, 62] on span "Previous month" at bounding box center [230, 62] width 2 height 2
select select "8"
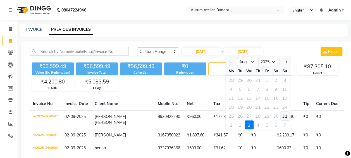
click at [286, 113] on div "31" at bounding box center [284, 115] width 9 height 9
type input "[DATE]"
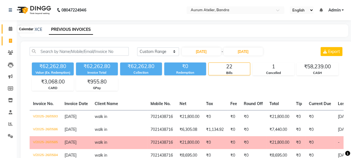
click at [9, 30] on icon at bounding box center [11, 29] width 4 height 4
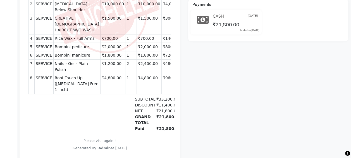
scroll to position [168, 0]
